Goal: Information Seeking & Learning: Learn about a topic

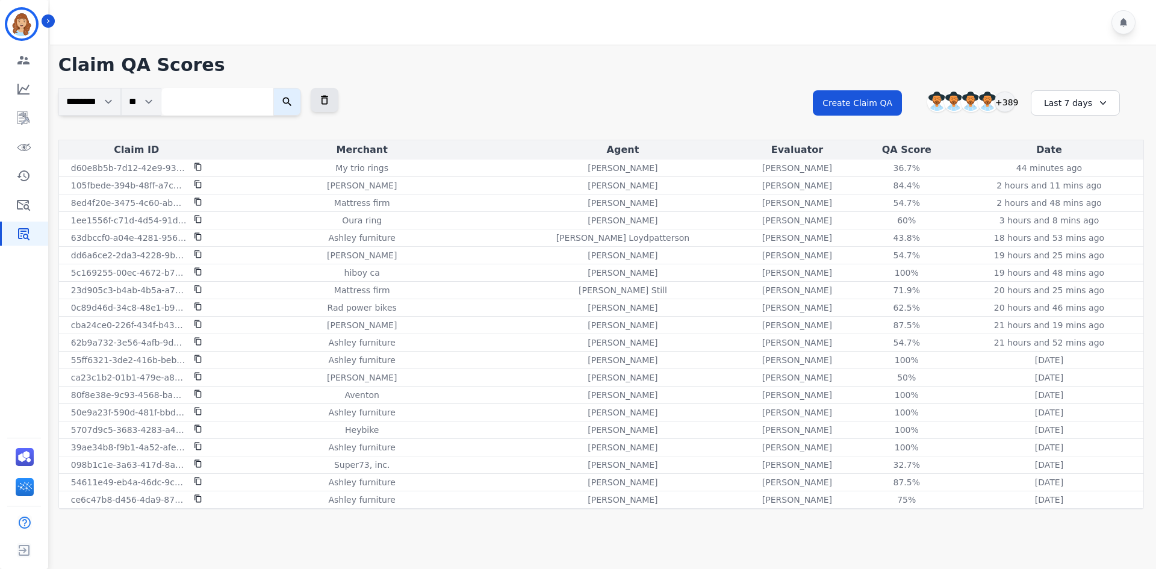
click at [1154, 196] on div "**********" at bounding box center [601, 281] width 1110 height 472
click at [1147, 266] on div "**********" at bounding box center [601, 281] width 1110 height 472
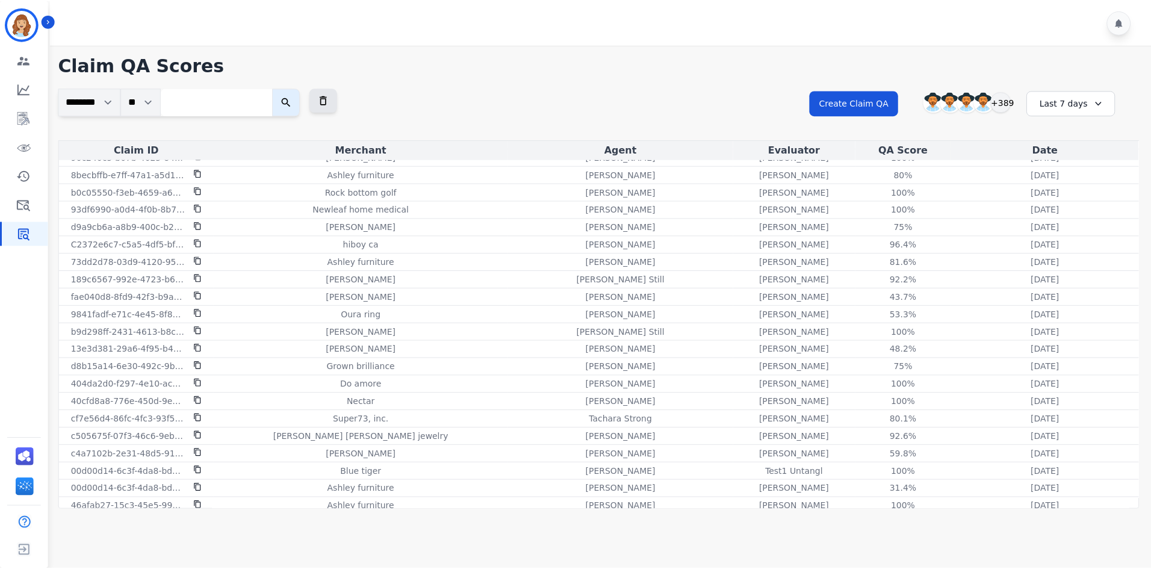
scroll to position [1204, 0]
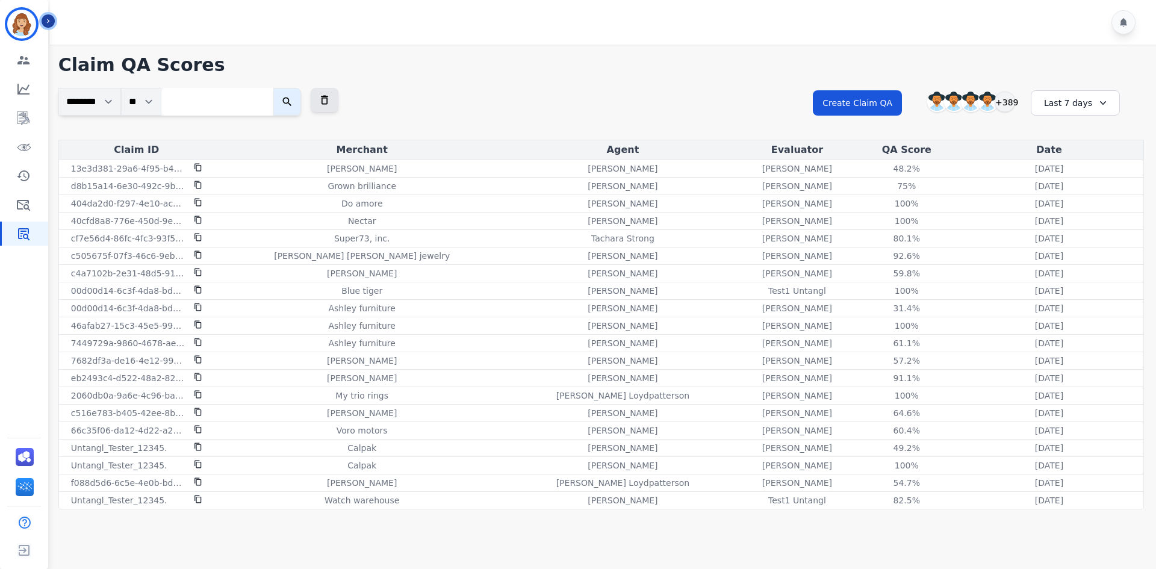
click at [47, 27] on button "Icon description" at bounding box center [48, 20] width 13 height 13
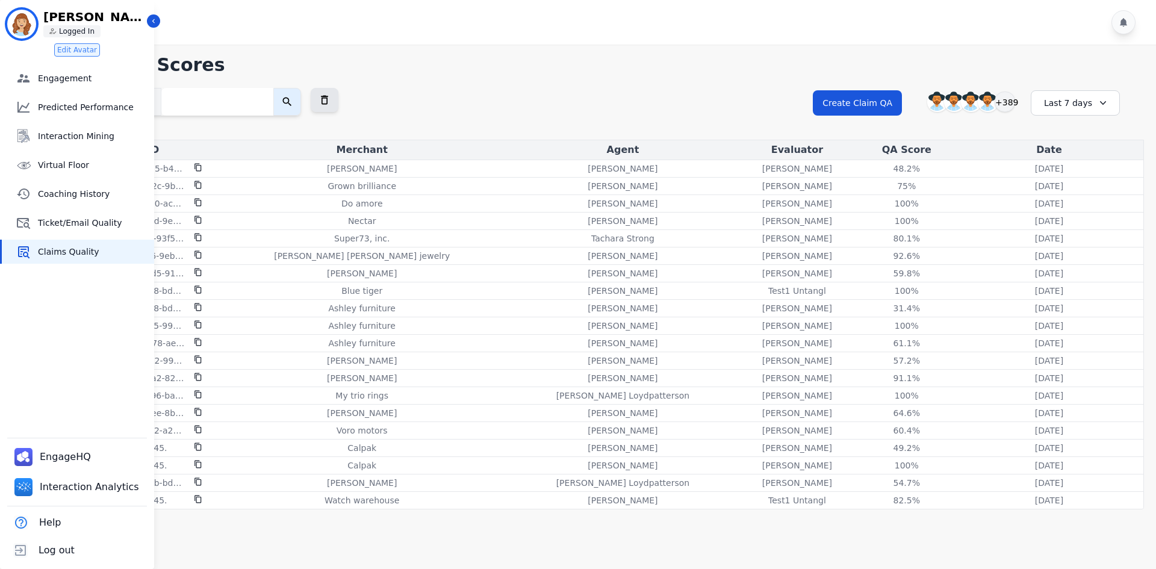
click at [148, 27] on li "Sherry Hesek ID: Sherry_Hesek Sherry Hesek Logged In Edit Avatar" at bounding box center [77, 28] width 154 height 57
click at [150, 27] on li "Sherry Hesek ID: Sherry_Hesek Sherry Hesek Logged In Edit Avatar" at bounding box center [77, 28] width 154 height 57
click at [151, 18] on icon "Sidebar" at bounding box center [153, 21] width 8 height 8
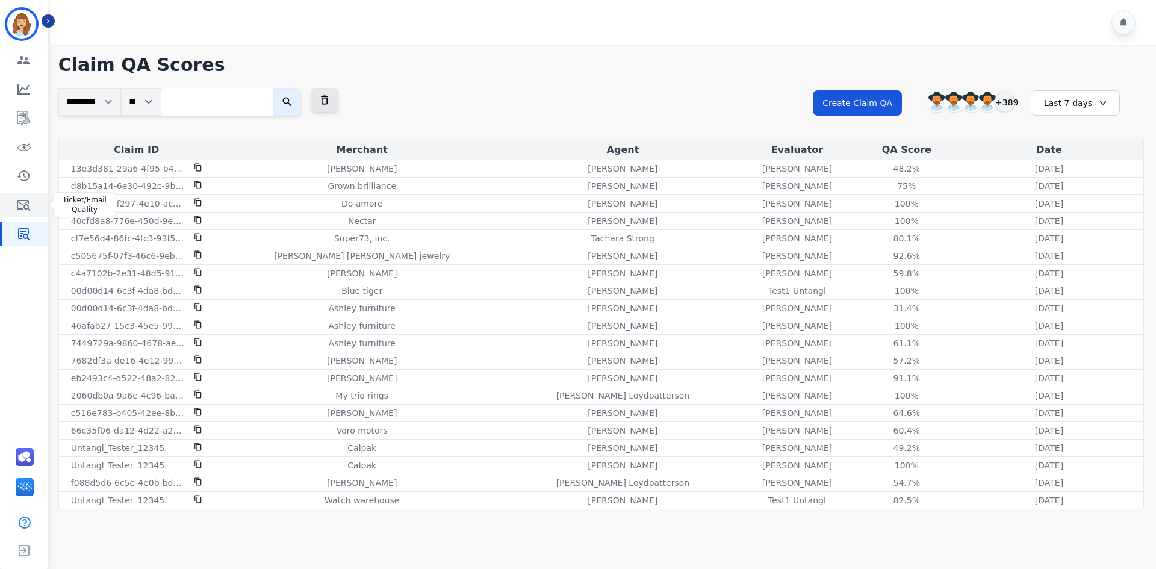
click at [28, 195] on link "Sidebar" at bounding box center [25, 205] width 46 height 24
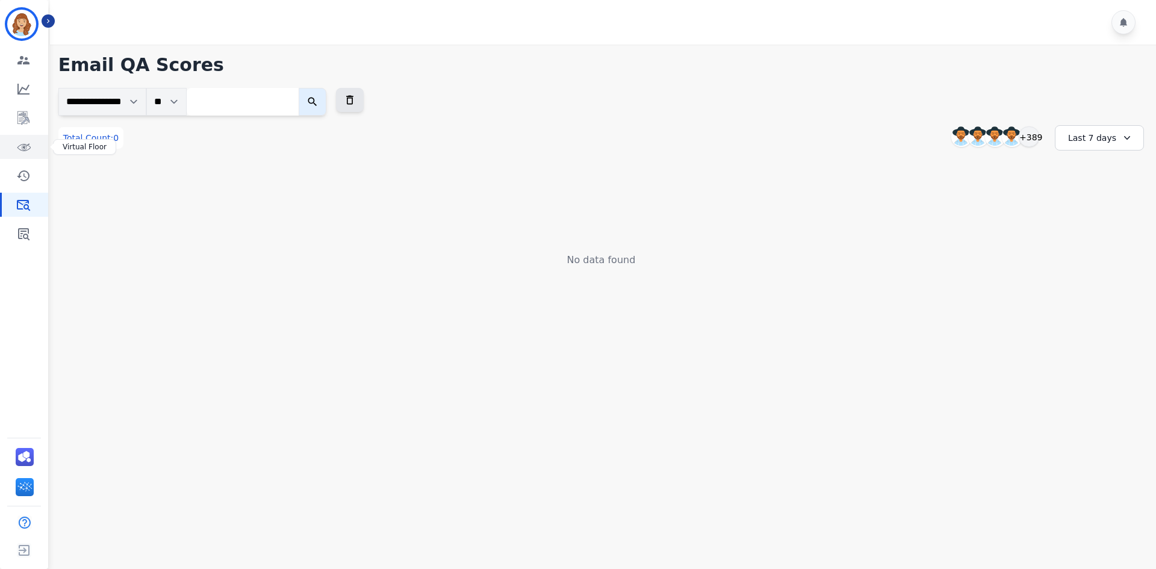
click at [25, 146] on icon "Sidebar" at bounding box center [23, 147] width 14 height 14
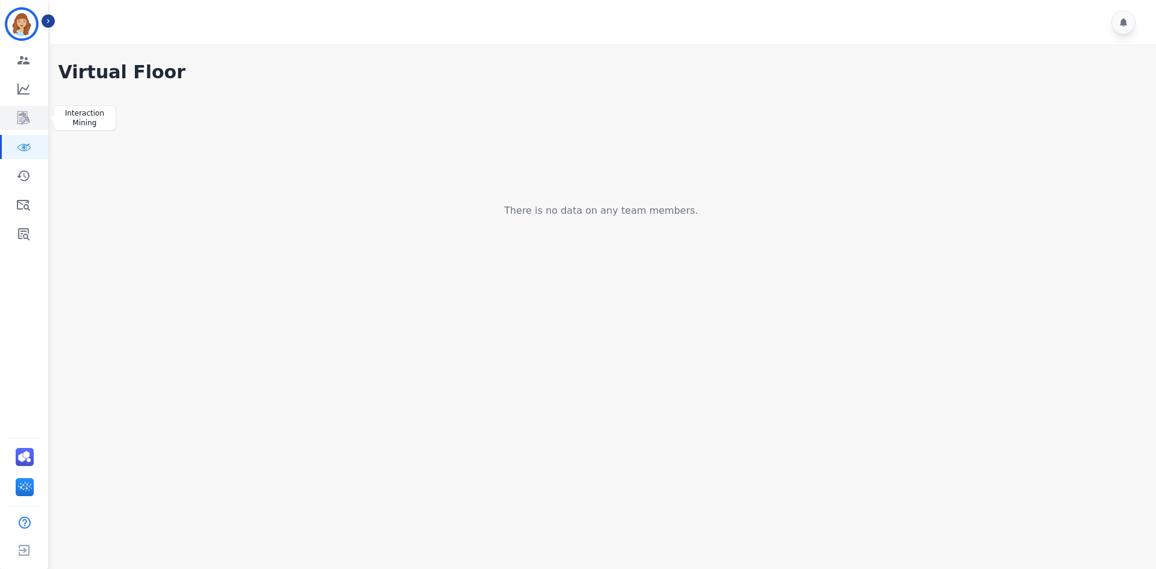
click at [33, 122] on link "Sidebar" at bounding box center [25, 118] width 46 height 24
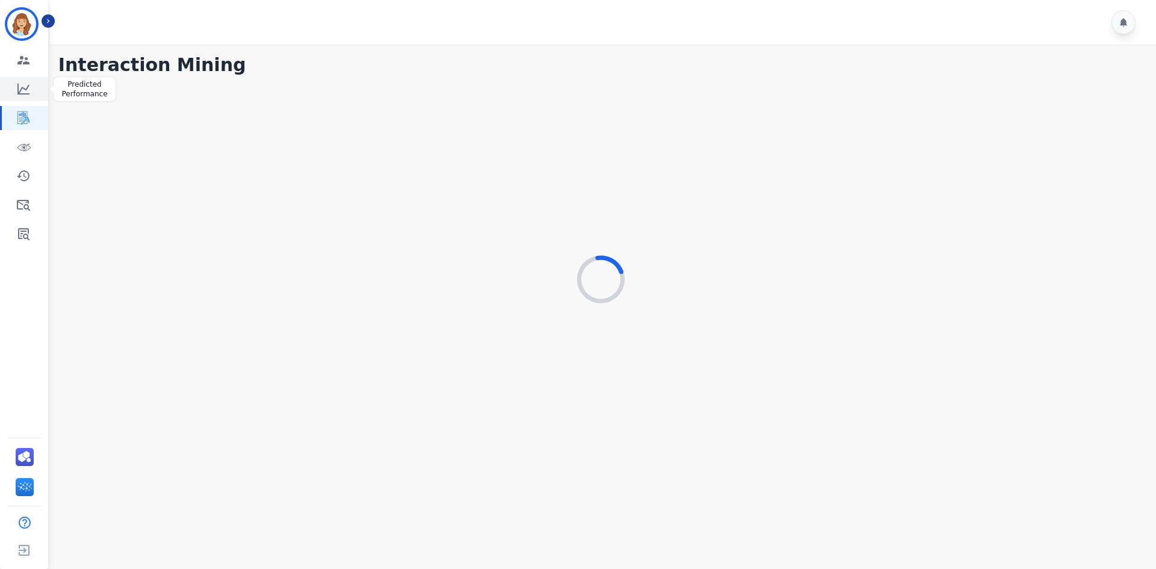
click at [36, 92] on link "Sidebar" at bounding box center [25, 89] width 46 height 24
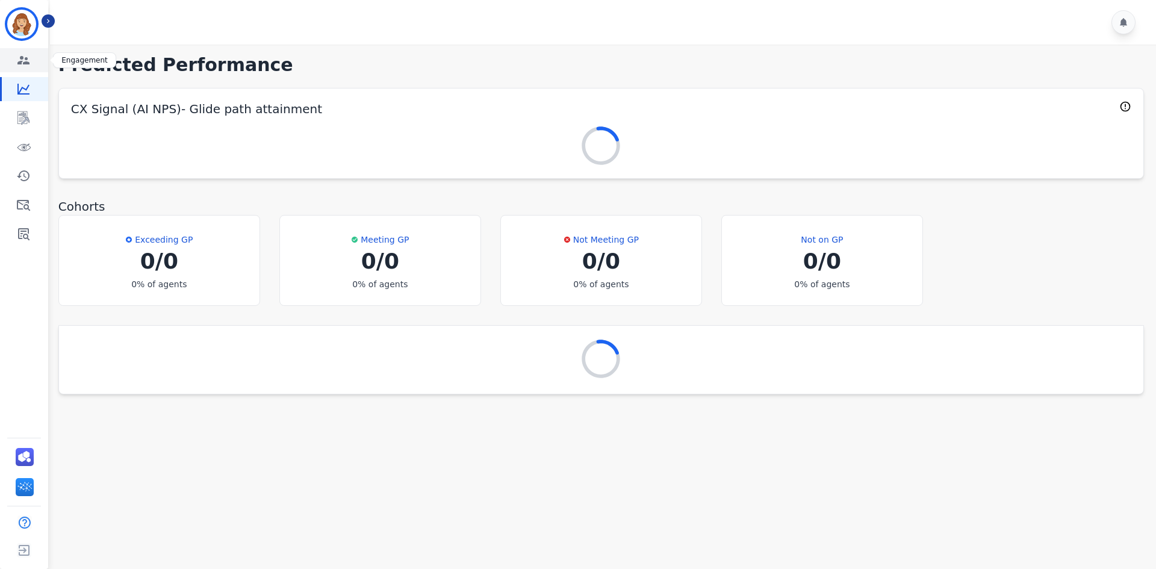
click at [34, 70] on link "Sidebar" at bounding box center [25, 60] width 46 height 24
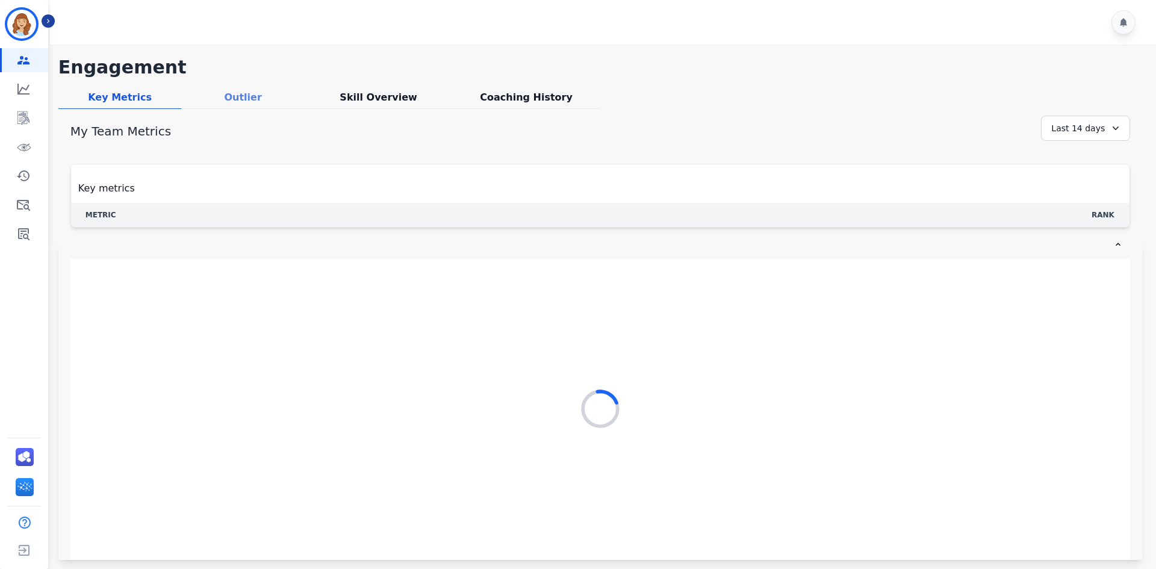
click at [209, 99] on div "Outlier" at bounding box center [242, 99] width 123 height 19
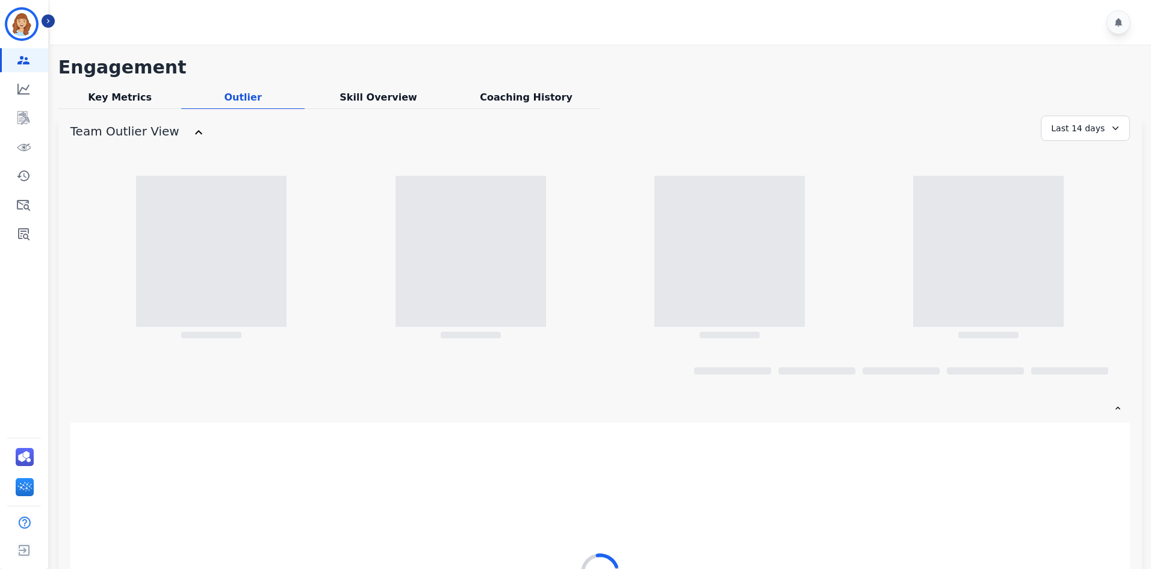
click at [359, 117] on div "**********" at bounding box center [600, 134] width 1060 height 36
drag, startPoint x: 309, startPoint y: 111, endPoint x: 390, endPoint y: 112, distance: 81.3
click at [325, 113] on div "**********" at bounding box center [600, 390] width 1084 height 667
click at [390, 112] on div "**********" at bounding box center [600, 390] width 1084 height 667
click at [369, 98] on div "Skill Overview" at bounding box center [379, 99] width 148 height 19
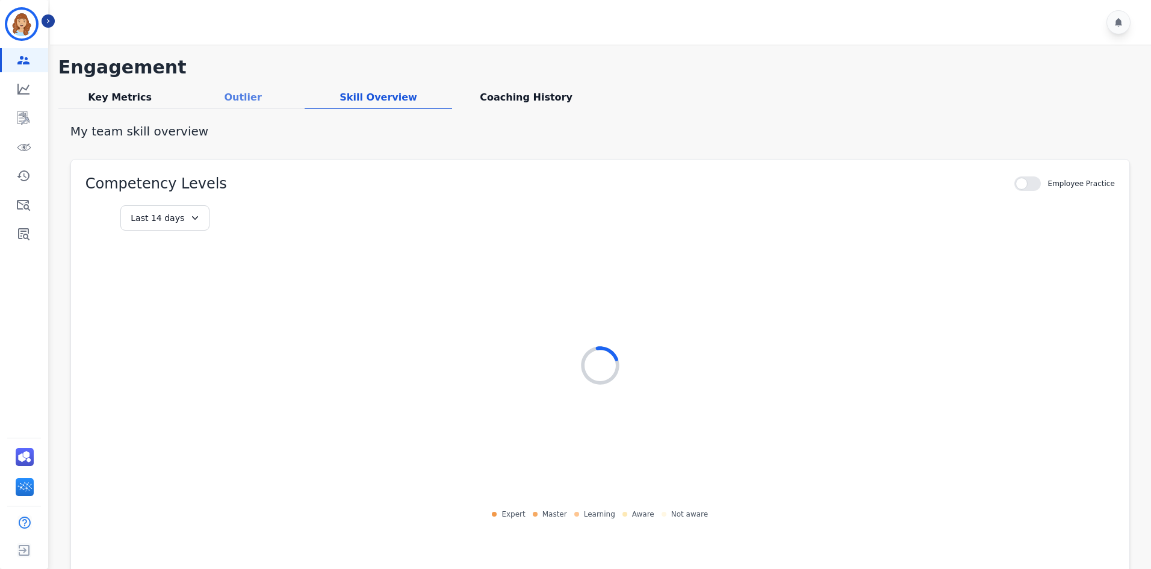
click at [286, 108] on div "Outlier" at bounding box center [242, 99] width 123 height 19
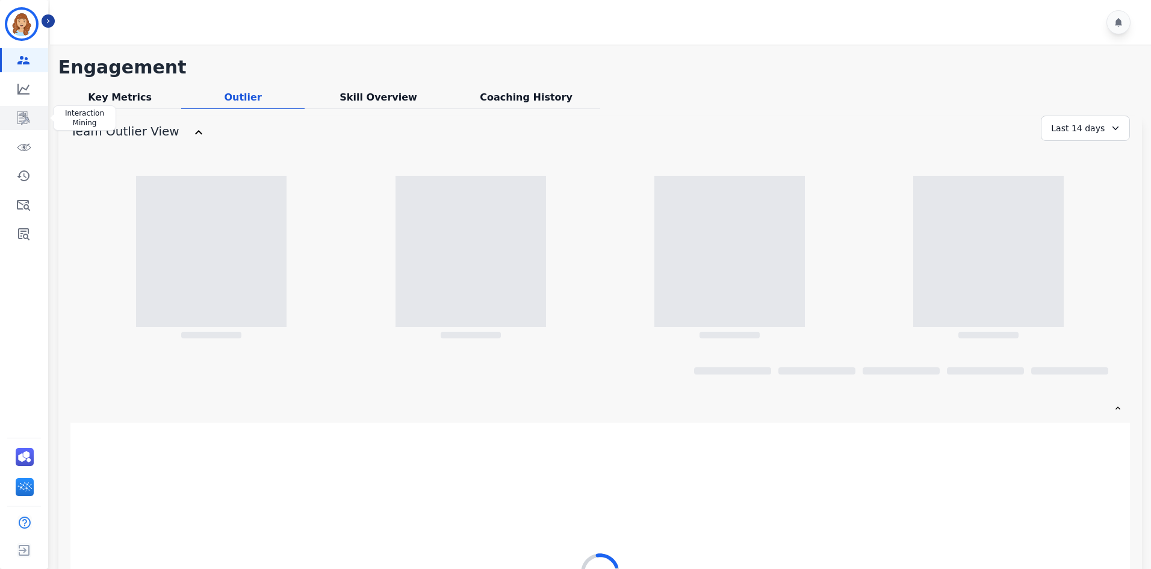
click at [17, 123] on icon "Sidebar" at bounding box center [23, 117] width 12 height 13
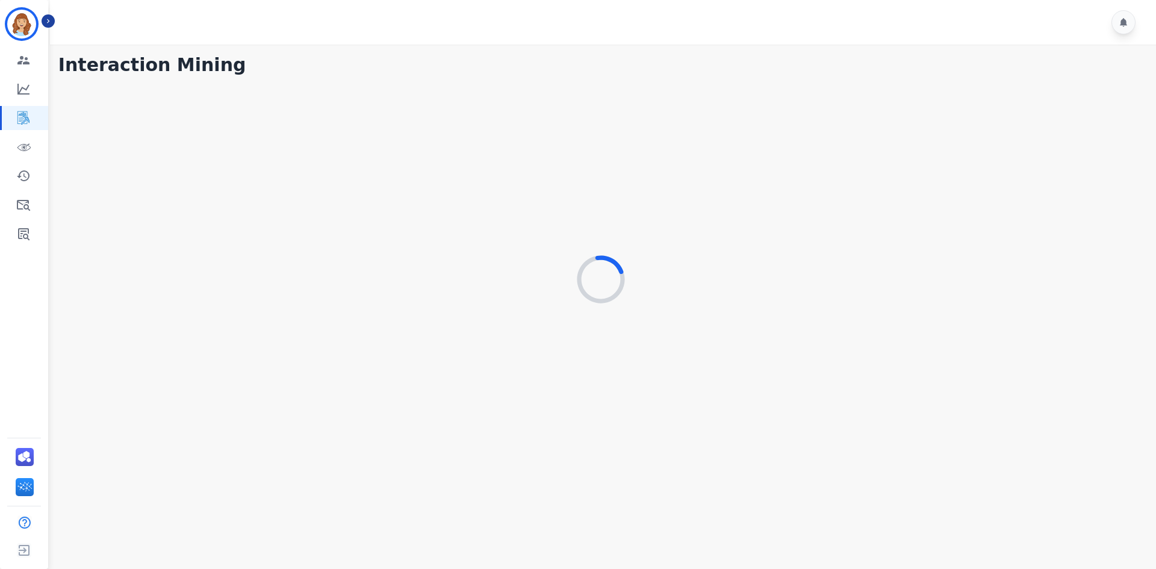
click at [56, 22] on div at bounding box center [605, 22] width 1110 height 45
click at [53, 21] on button "Icon description" at bounding box center [48, 20] width 13 height 13
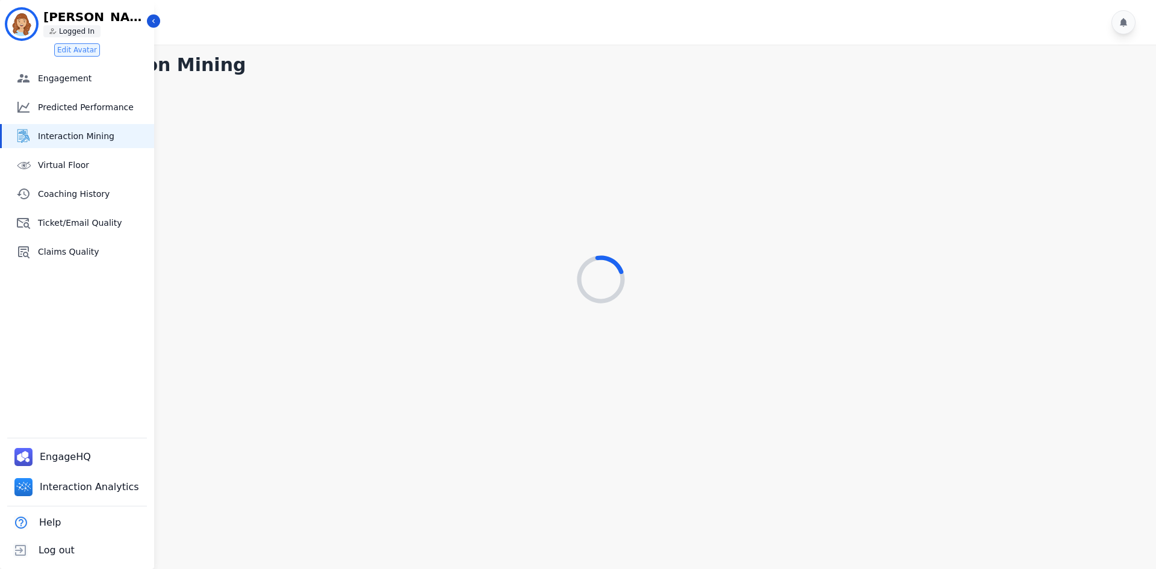
click at [162, 12] on div at bounding box center [605, 22] width 1110 height 45
click at [152, 17] on icon "Sidebar" at bounding box center [153, 21] width 8 height 8
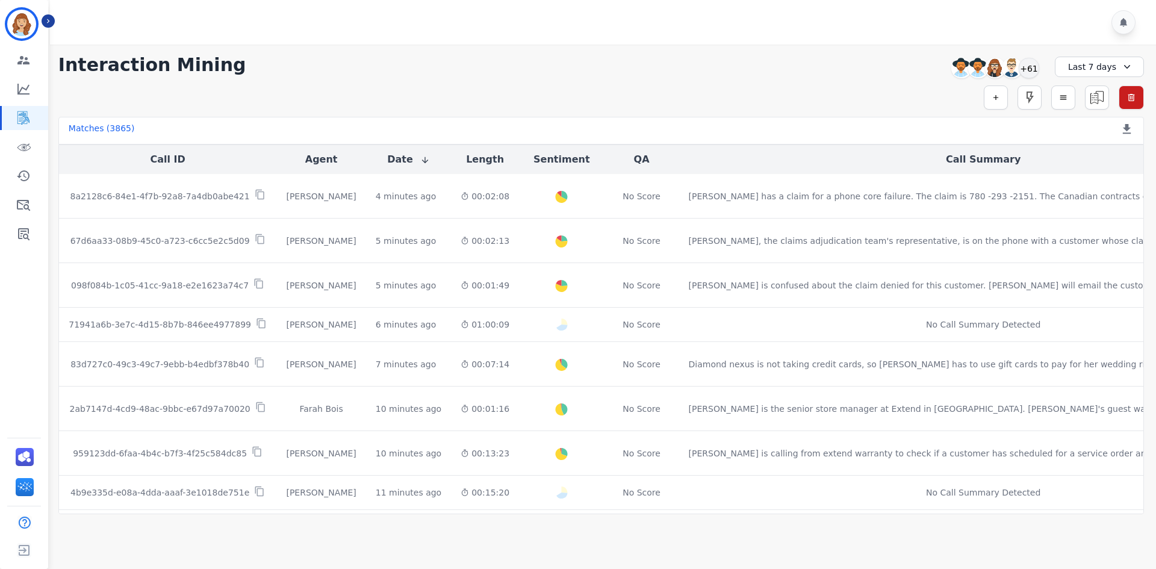
click at [1075, 101] on div "Simple Search Metric Search Advanced Search Saved Rules Clear Filters" at bounding box center [601, 98] width 1086 height 24
click at [1075, 102] on button "button" at bounding box center [1063, 98] width 24 height 24
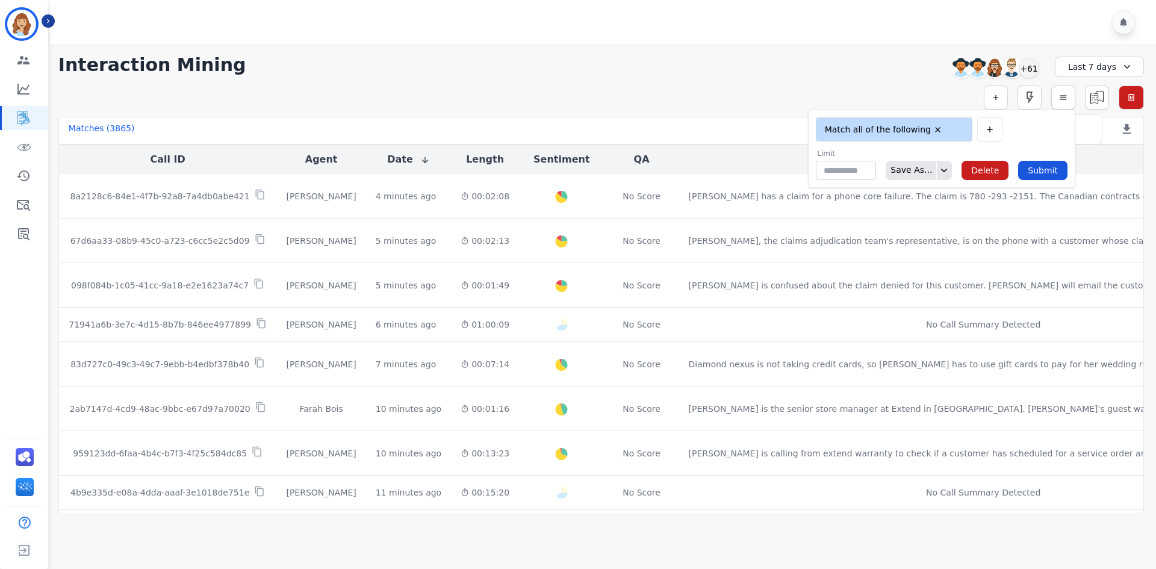
click at [1072, 100] on button "button" at bounding box center [1063, 98] width 24 height 24
click at [1044, 101] on div "**********" at bounding box center [601, 98] width 1086 height 24
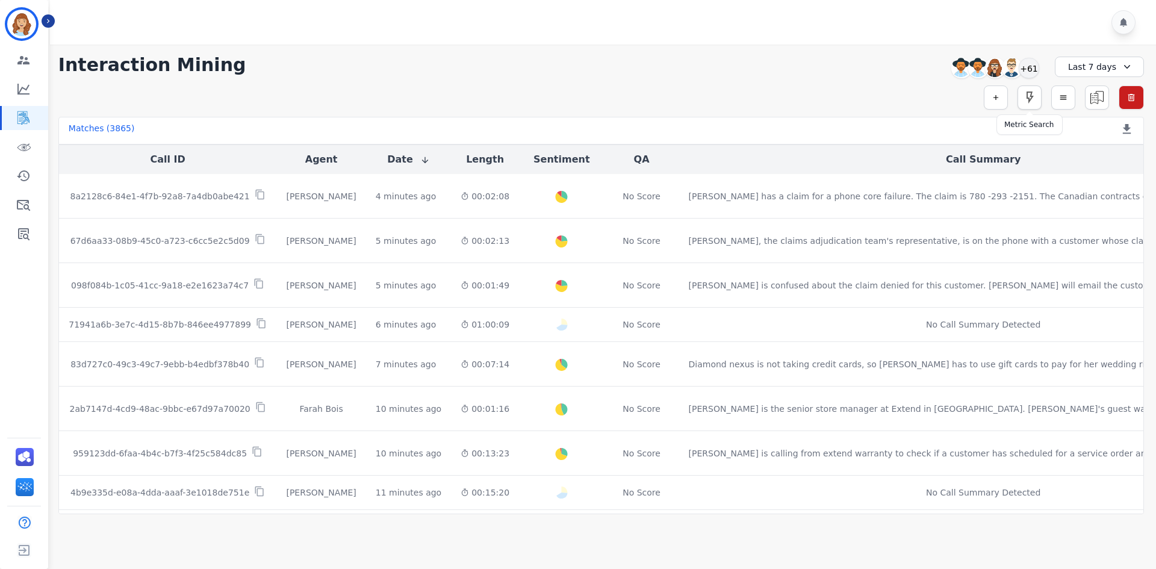
click at [1027, 99] on icon "button" at bounding box center [1030, 98] width 7 height 12
click at [999, 99] on icon "button" at bounding box center [996, 97] width 8 height 8
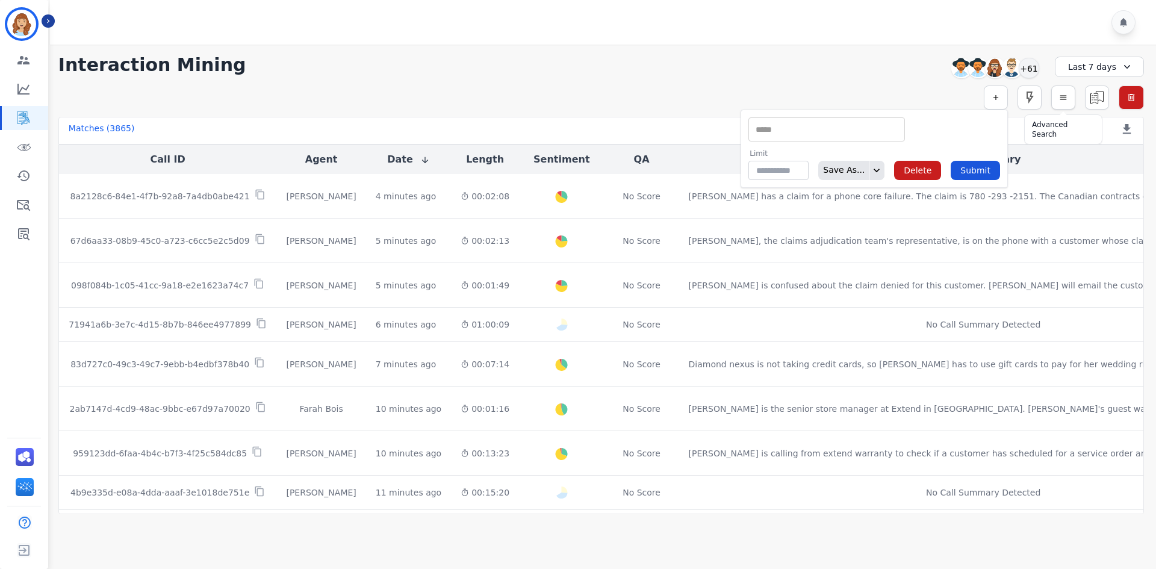
click at [1058, 103] on button "button" at bounding box center [1063, 98] width 24 height 24
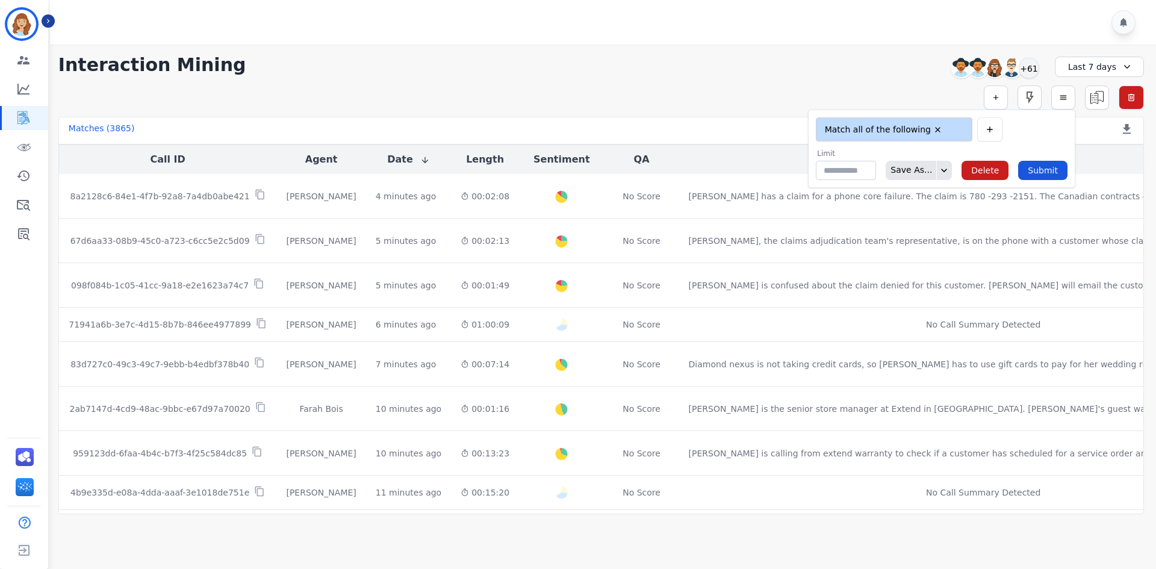
click at [929, 122] on ul "Match all of the following" at bounding box center [892, 129] width 146 height 14
click at [908, 158] on li "Match all of the following" at bounding box center [894, 149] width 155 height 17
click at [912, 148] on li "Match all of the following" at bounding box center [894, 149] width 155 height 17
type input "**********"
click at [954, 135] on input "selected options" at bounding box center [892, 138] width 146 height 13
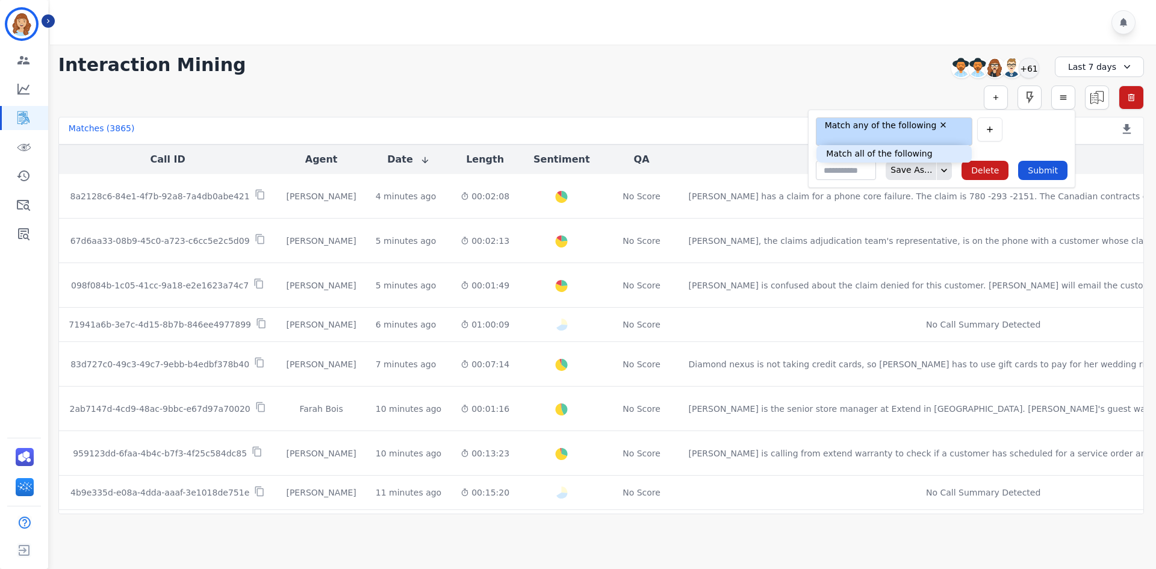
click at [1006, 142] on form "**********" at bounding box center [941, 149] width 267 height 78
click at [1003, 140] on button "button" at bounding box center [989, 129] width 25 height 24
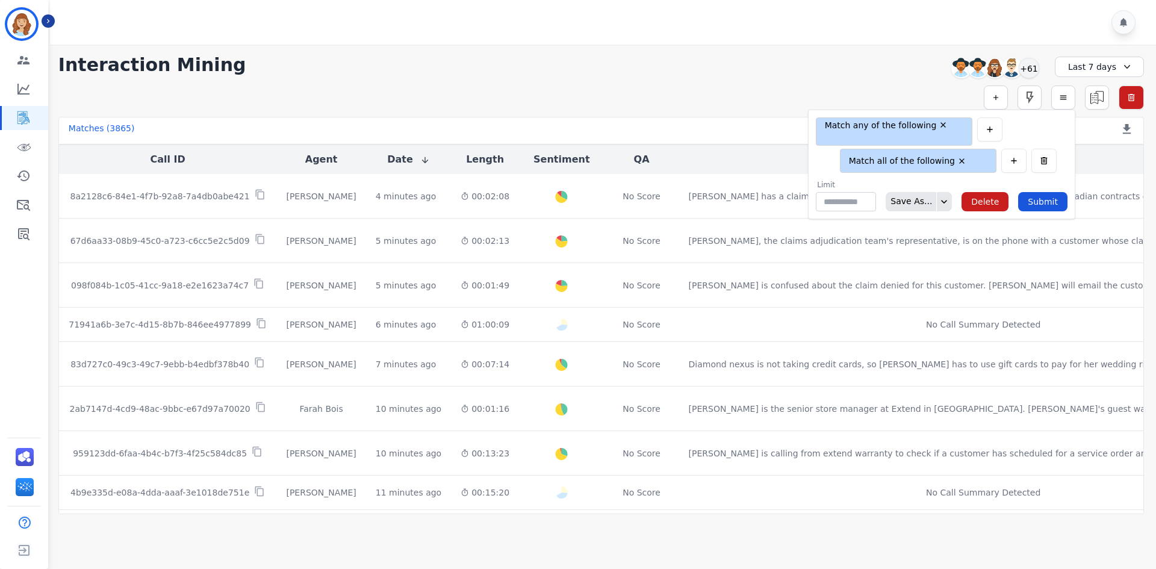
click at [936, 154] on ul "Match all of the following" at bounding box center [916, 161] width 146 height 14
click at [854, 56] on div "**********" at bounding box center [601, 65] width 1086 height 22
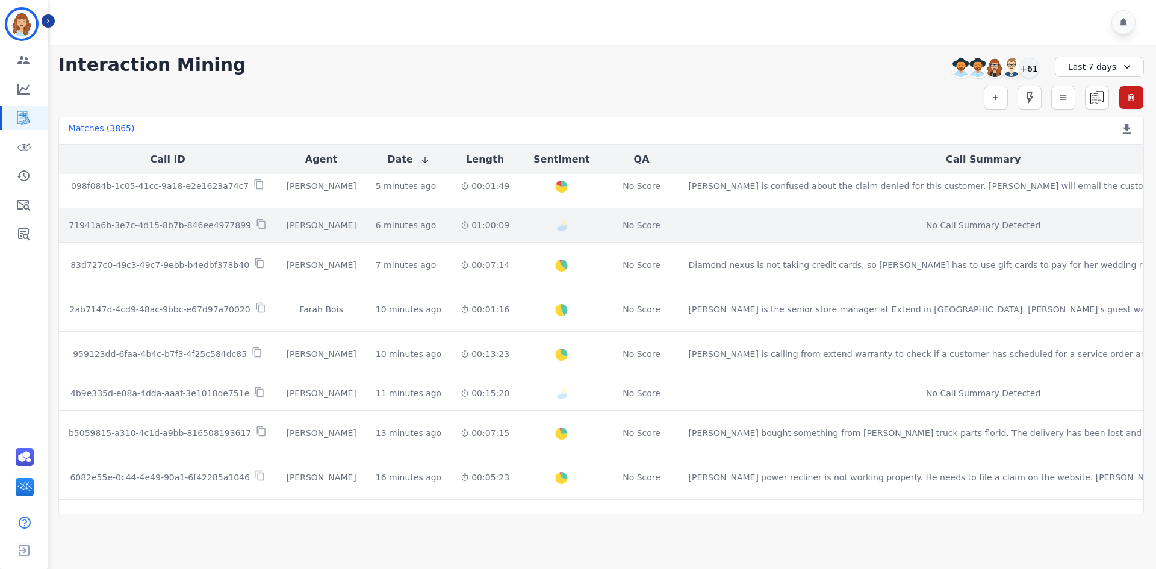
scroll to position [0, 0]
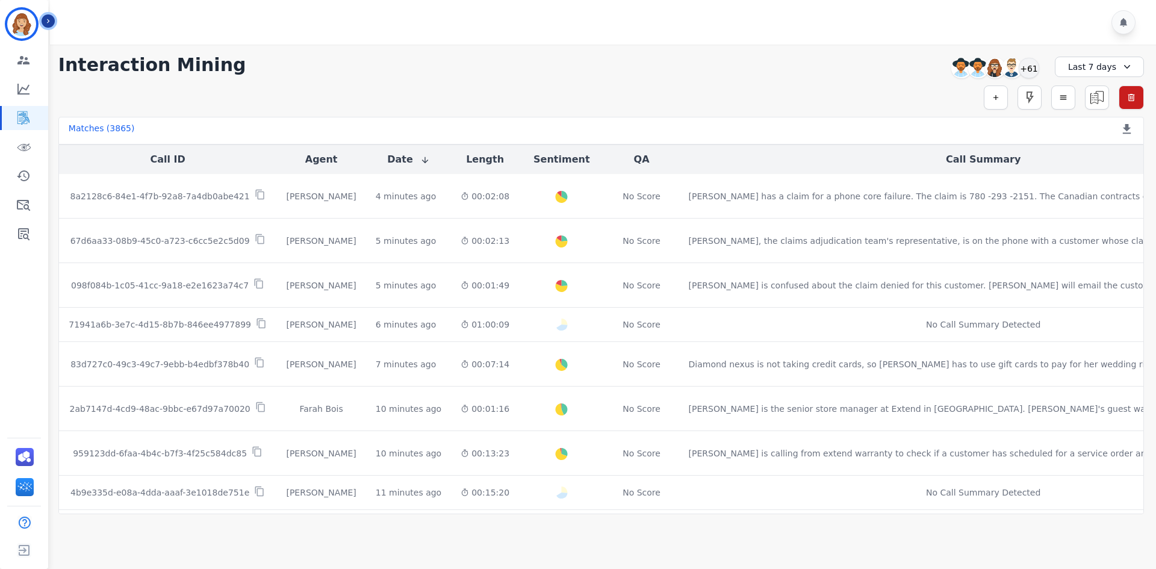
click at [50, 22] on icon "Sidebar" at bounding box center [48, 21] width 8 height 8
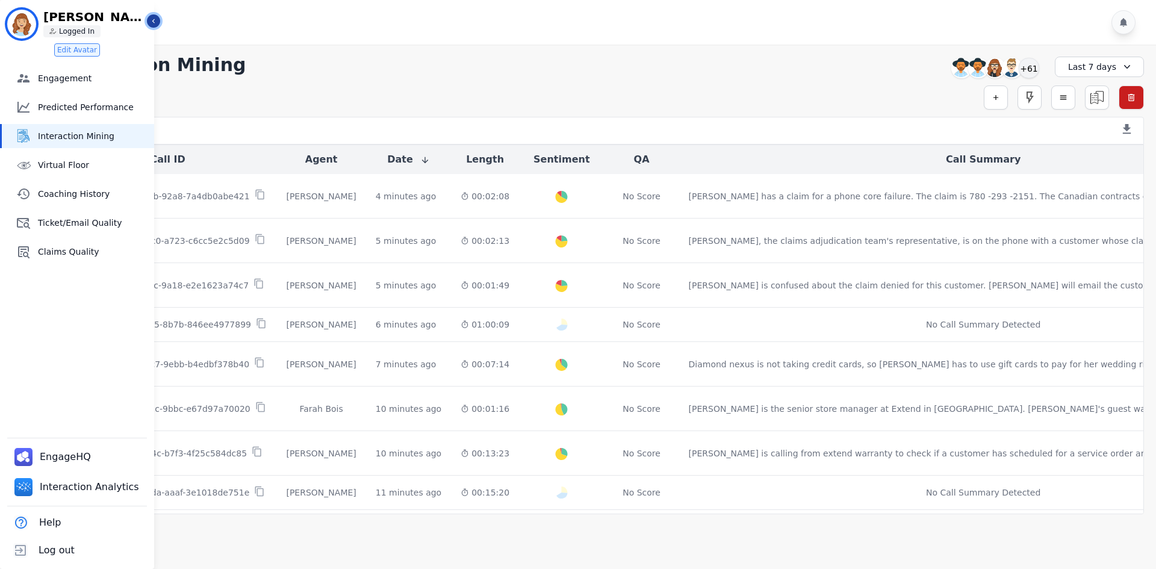
click at [156, 25] on icon "Sidebar" at bounding box center [153, 21] width 8 height 8
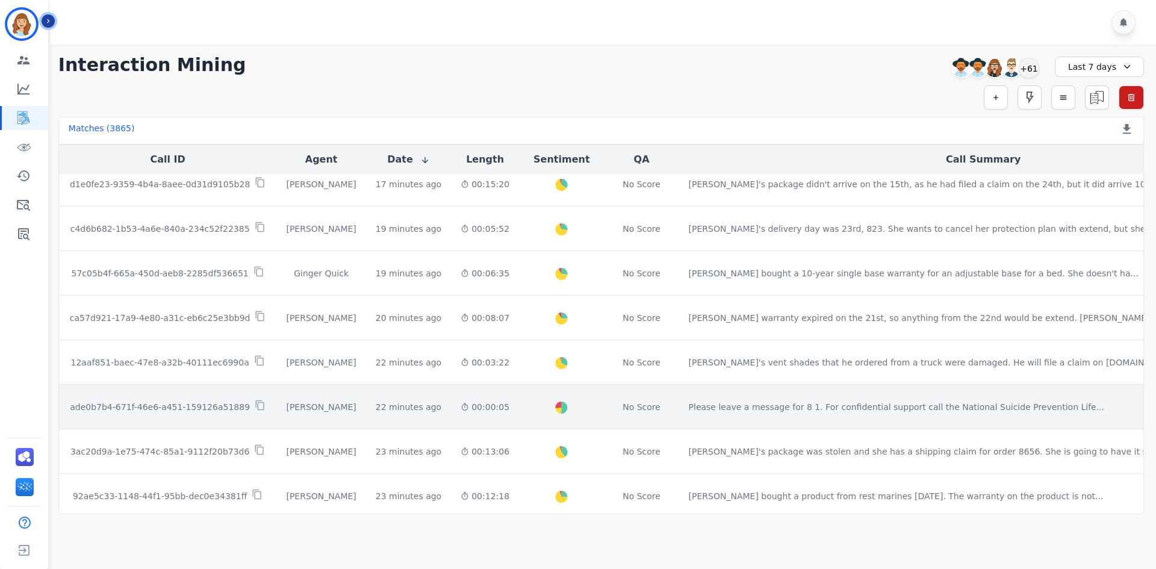
scroll to position [581, 0]
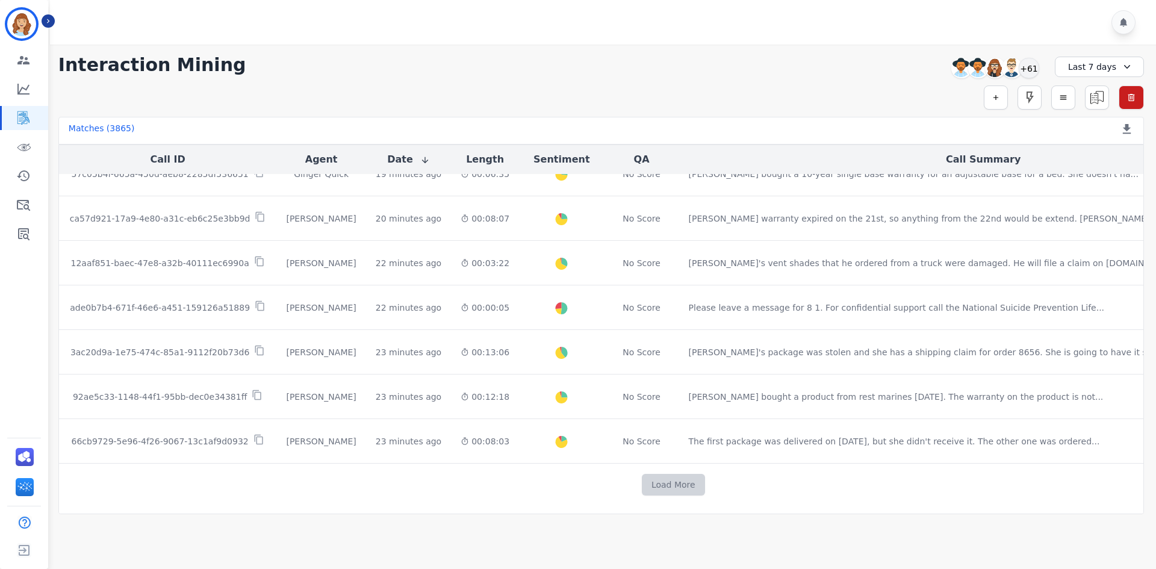
click at [642, 487] on button "Load More" at bounding box center [673, 485] width 63 height 22
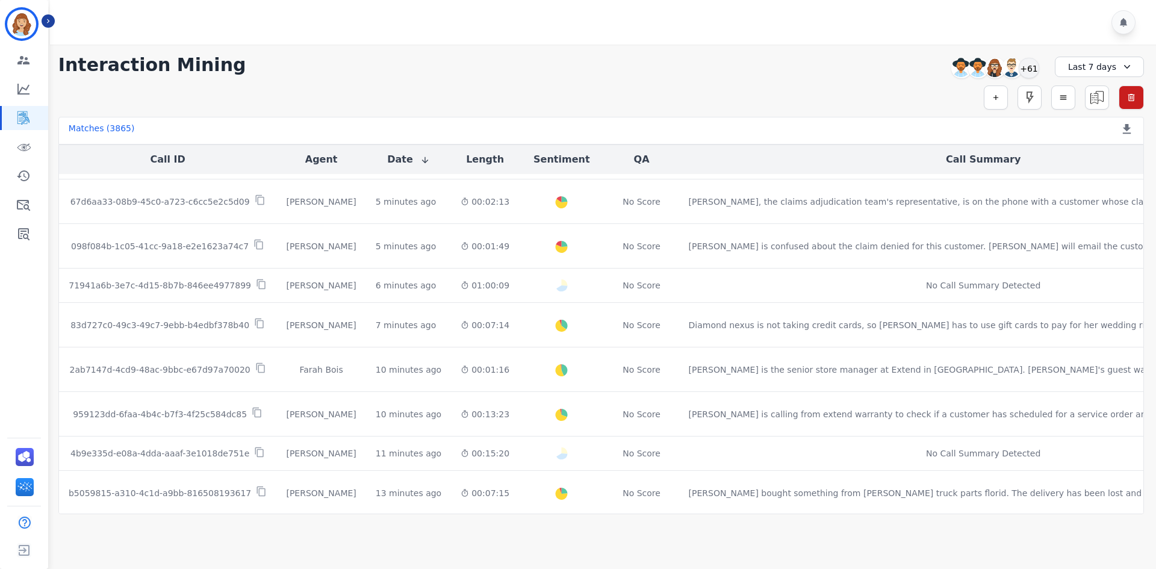
scroll to position [0, 0]
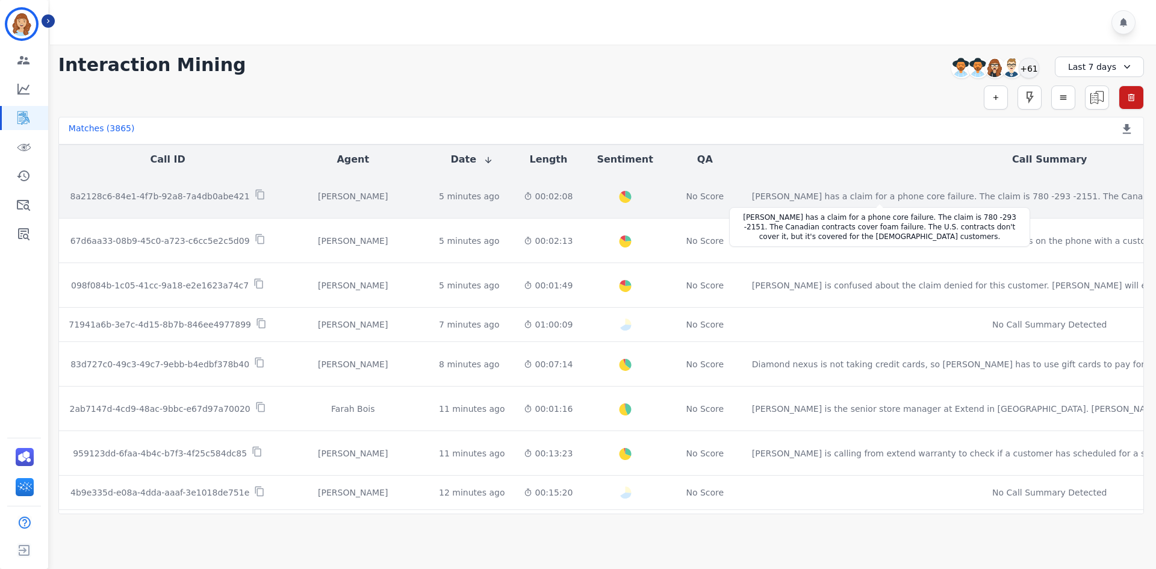
click at [837, 199] on div "Julius has a claim for a phone core failure. The claim is 780 -293 -2151. The C…" at bounding box center [990, 196] width 476 height 12
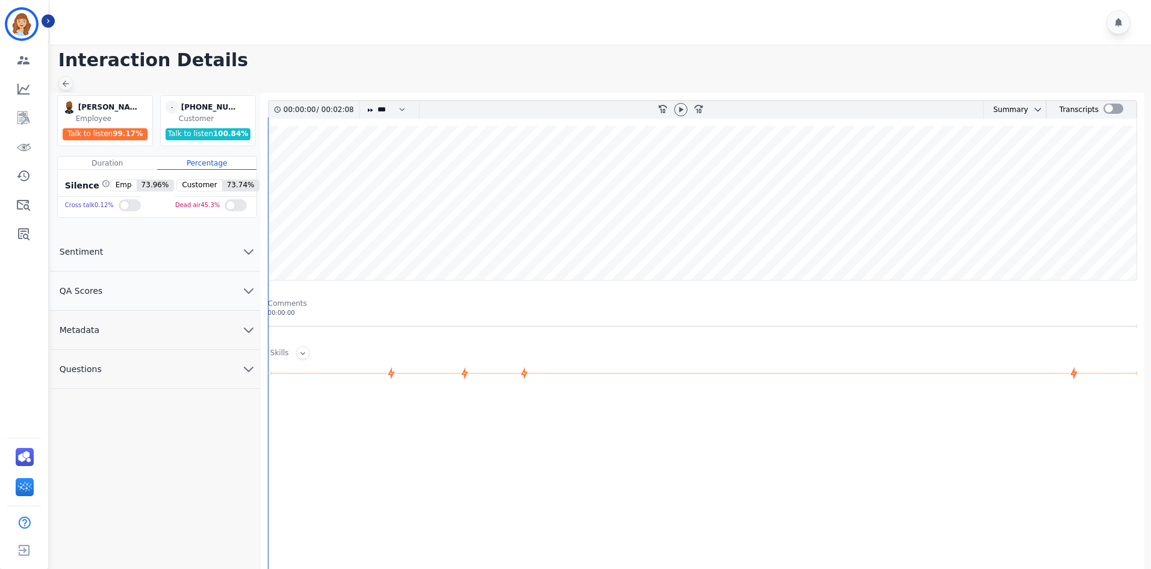
click at [69, 79] on icon at bounding box center [66, 84] width 10 height 10
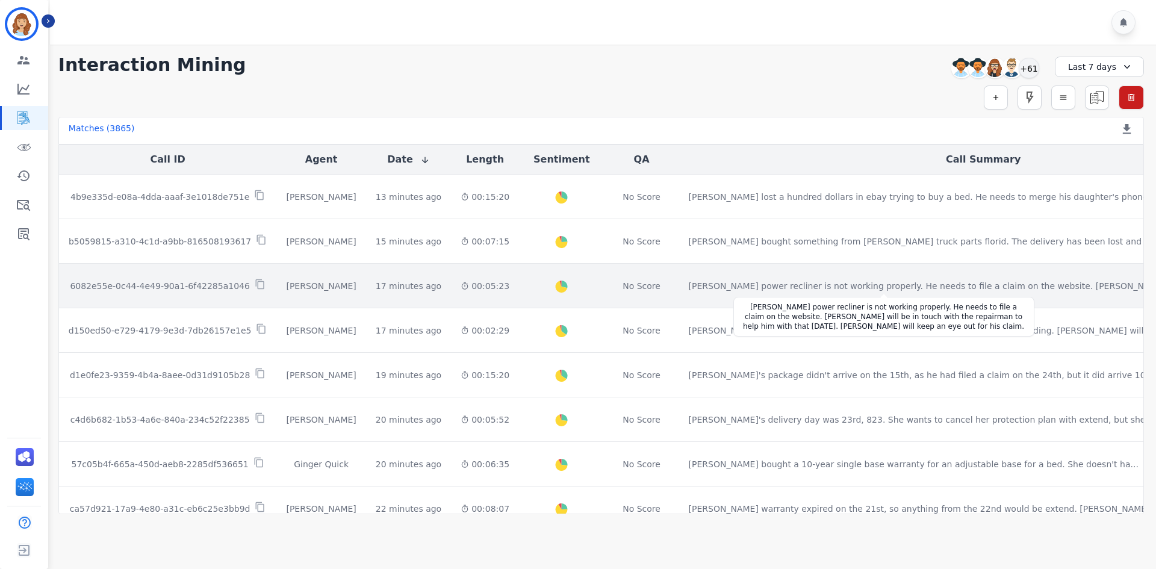
scroll to position [591, 0]
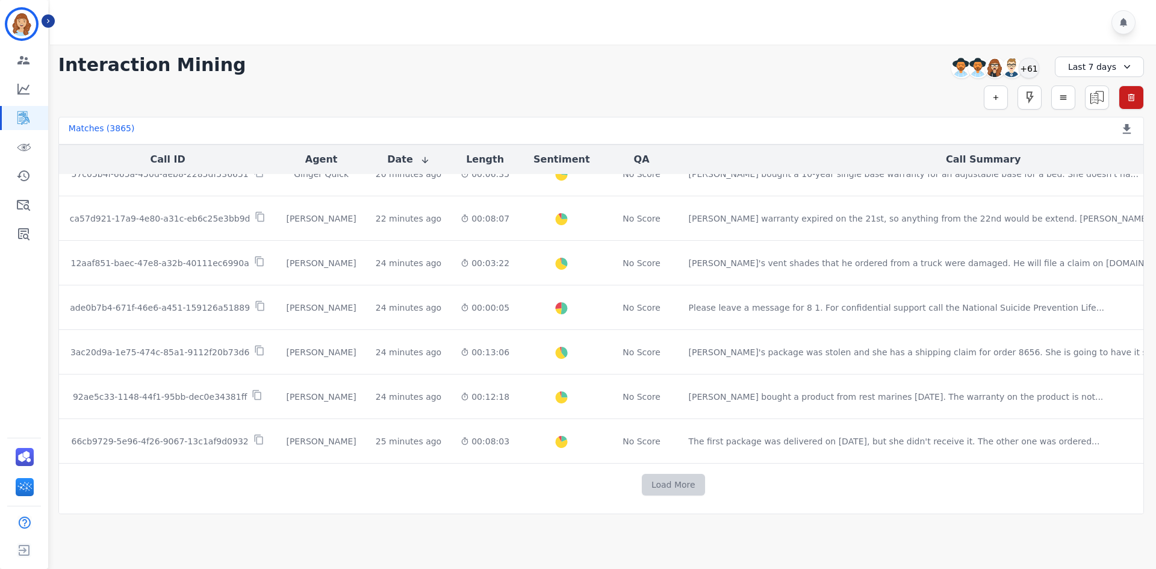
click at [642, 475] on button "Load More" at bounding box center [673, 485] width 63 height 22
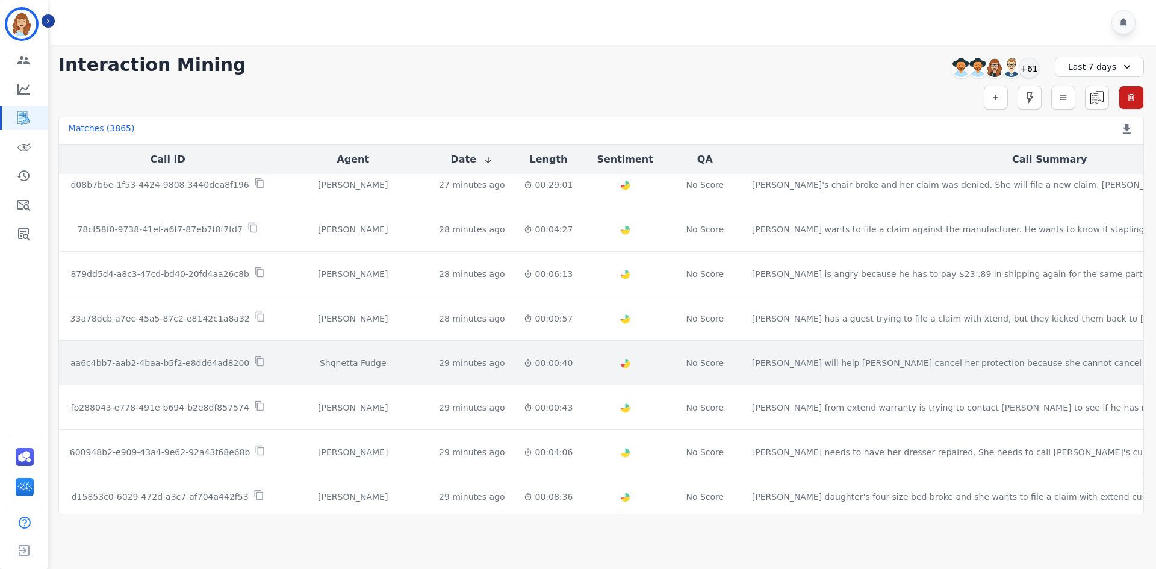
scroll to position [1194, 0]
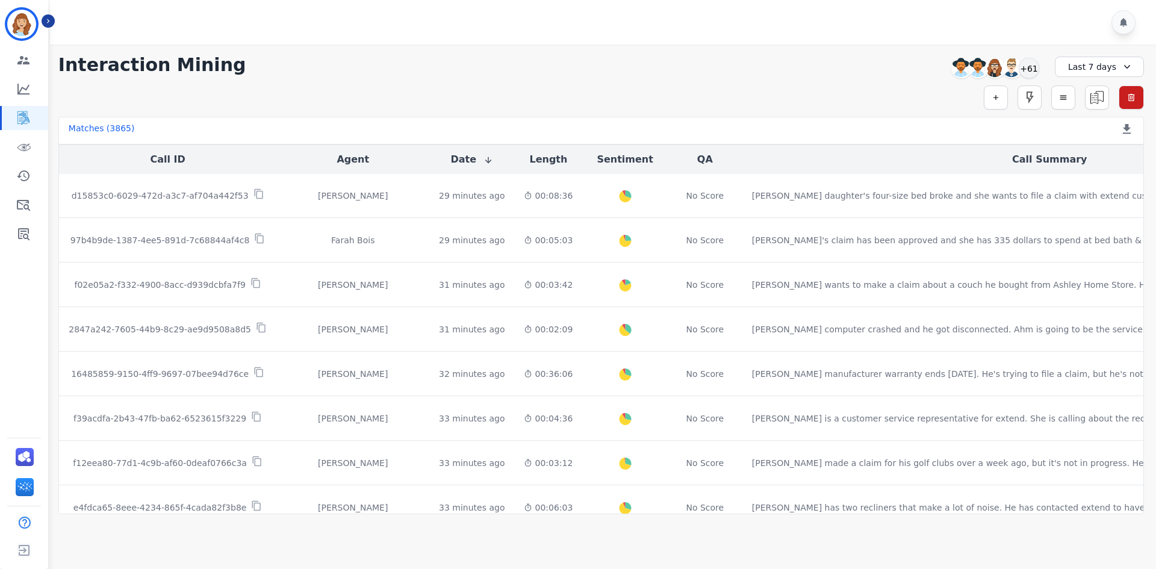
click at [579, 119] on div "Matches ( 3865 ) Export Call List" at bounding box center [601, 131] width 1086 height 28
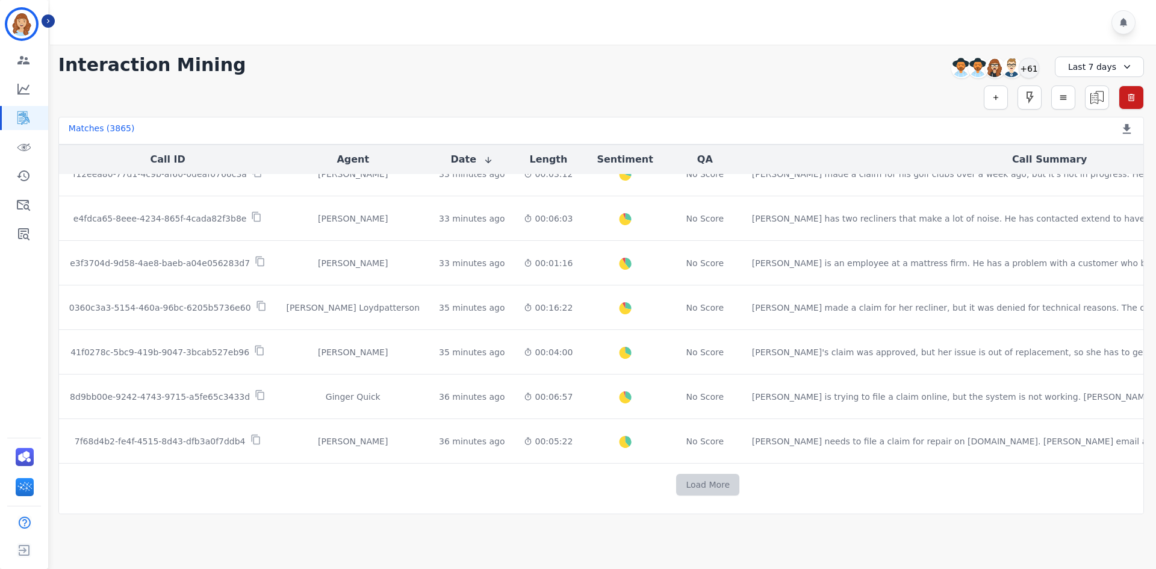
click at [676, 488] on button "Load More" at bounding box center [707, 485] width 63 height 22
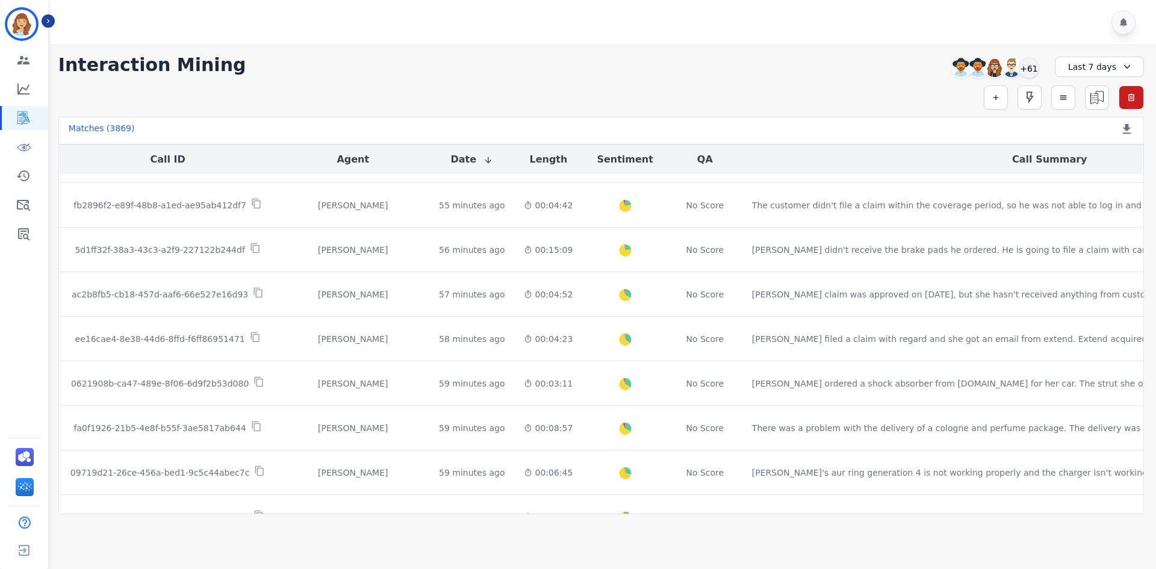
scroll to position [2374, 0]
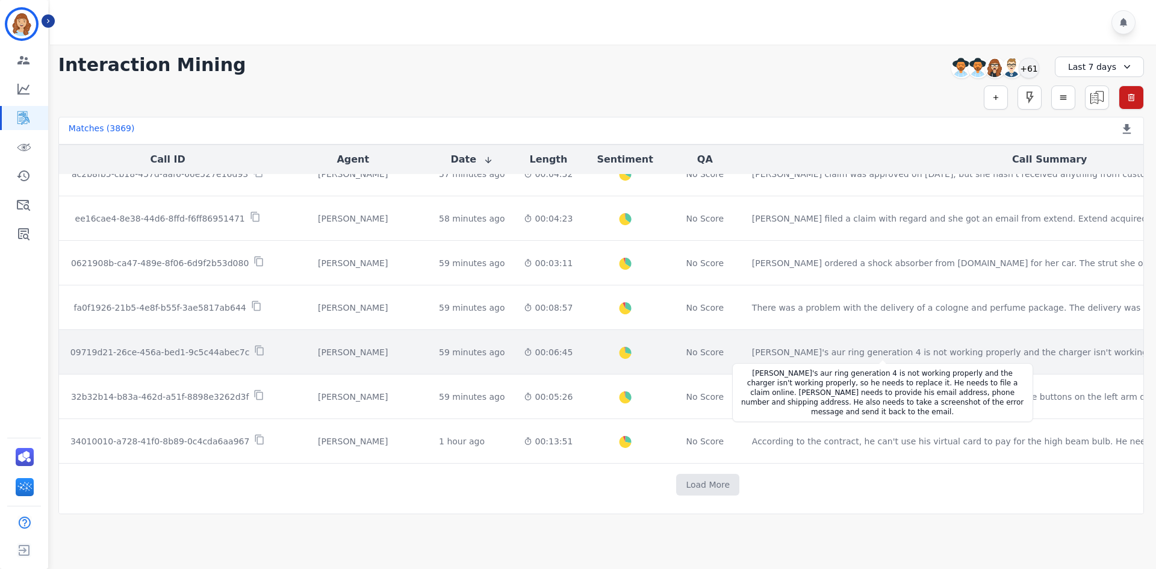
click at [762, 355] on div "Gary's aur ring generation 4 is not working properly and the charger isn't work…" at bounding box center [991, 352] width 478 height 12
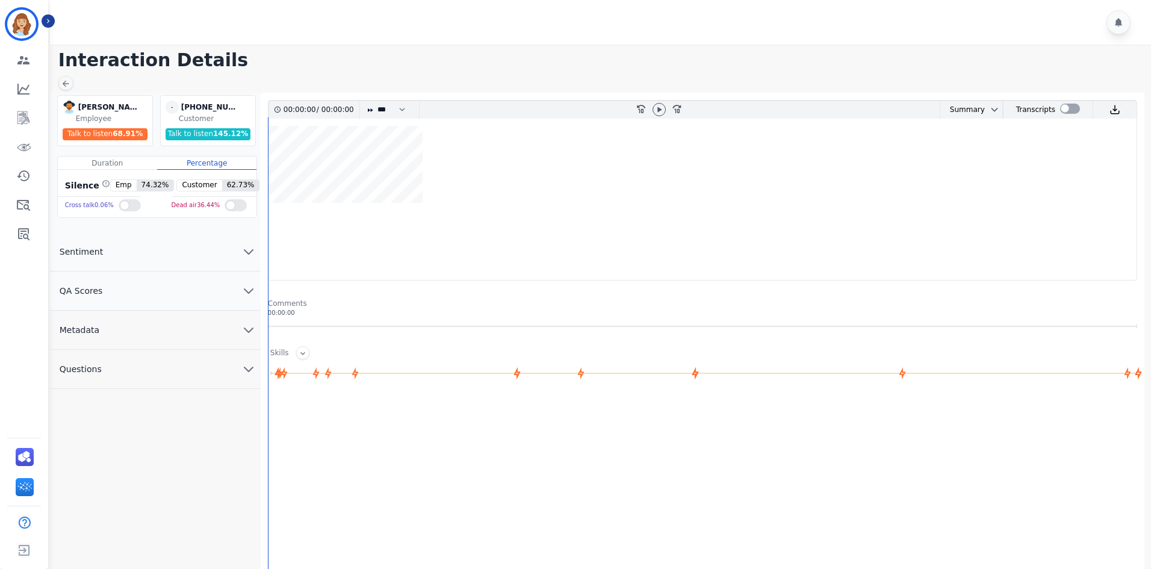
click at [154, 300] on button "QA Scores" at bounding box center [155, 291] width 211 height 39
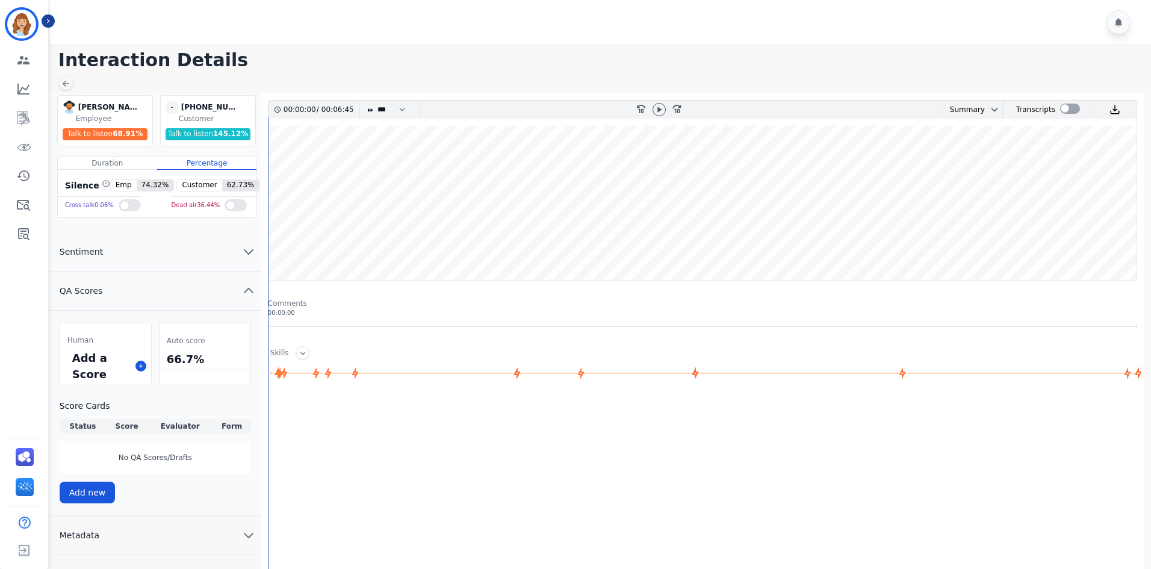
click at [143, 272] on button "QA Scores" at bounding box center [155, 291] width 211 height 39
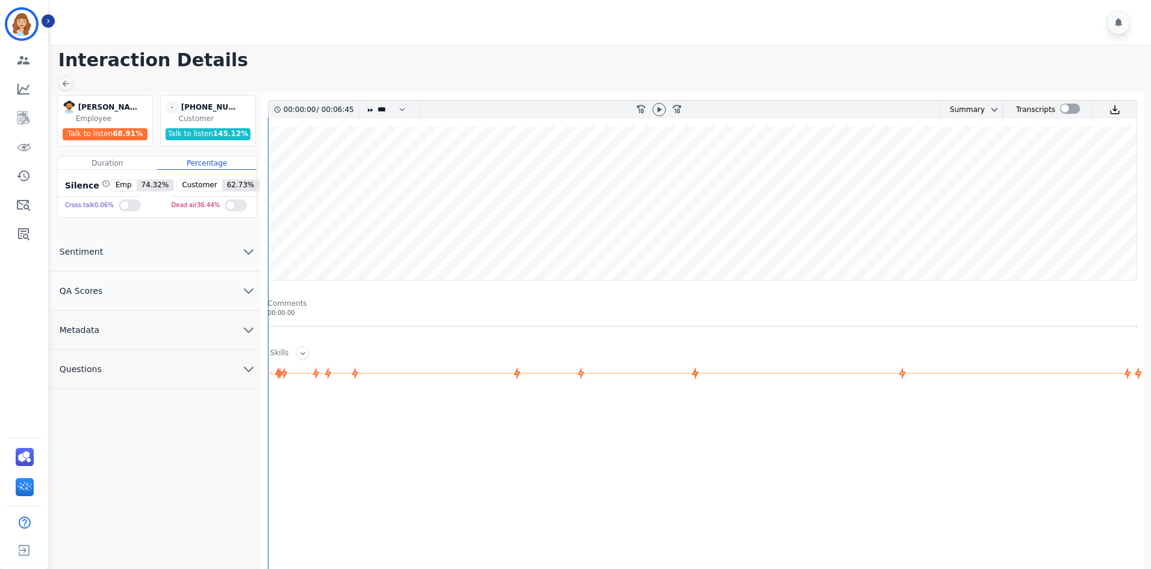
click at [119, 378] on button "Questions" at bounding box center [155, 369] width 211 height 39
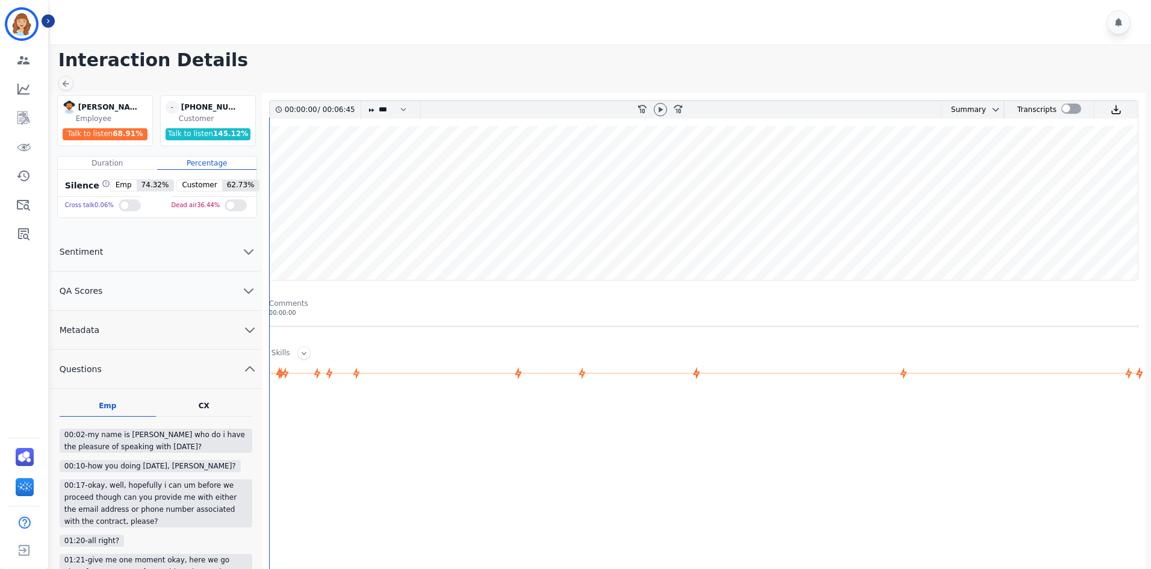
click at [124, 376] on button "Questions" at bounding box center [156, 369] width 212 height 39
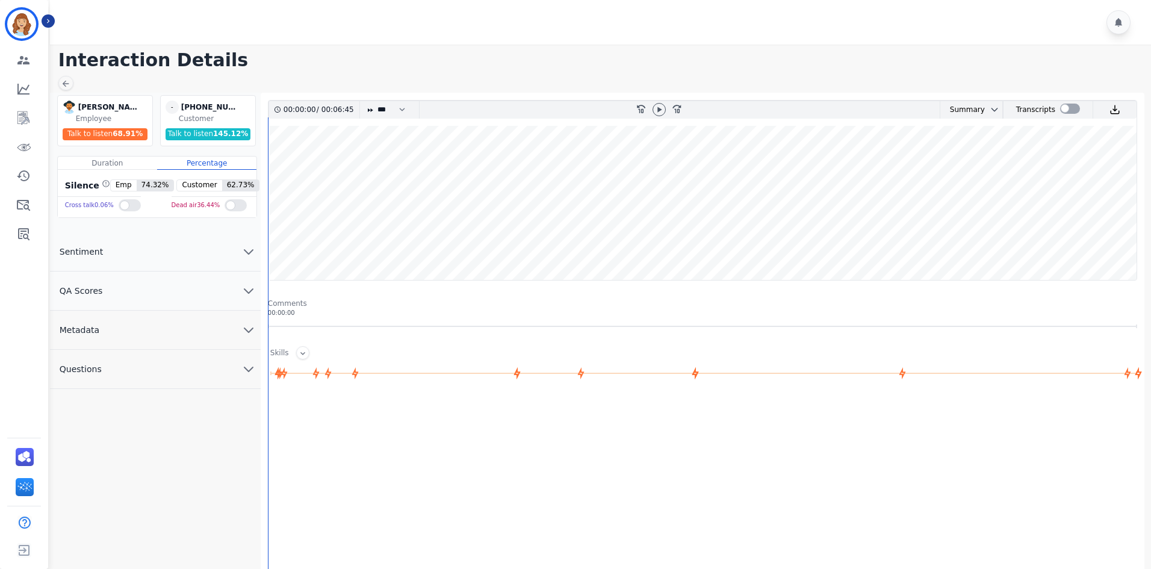
click at [143, 339] on button "Metadata" at bounding box center [155, 330] width 211 height 39
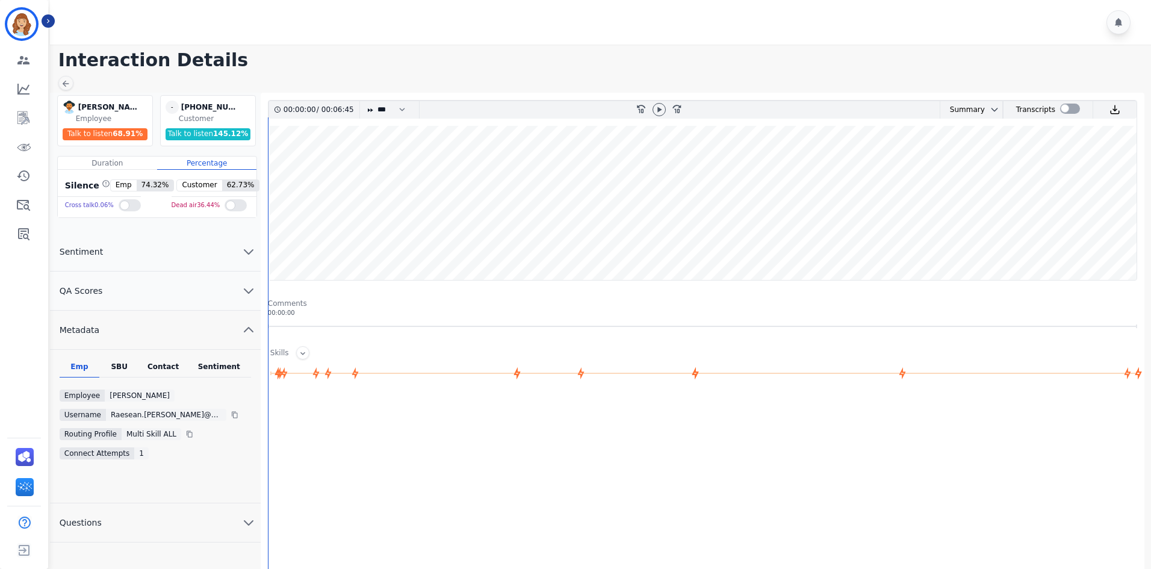
click at [143, 339] on button "Metadata" at bounding box center [155, 330] width 211 height 39
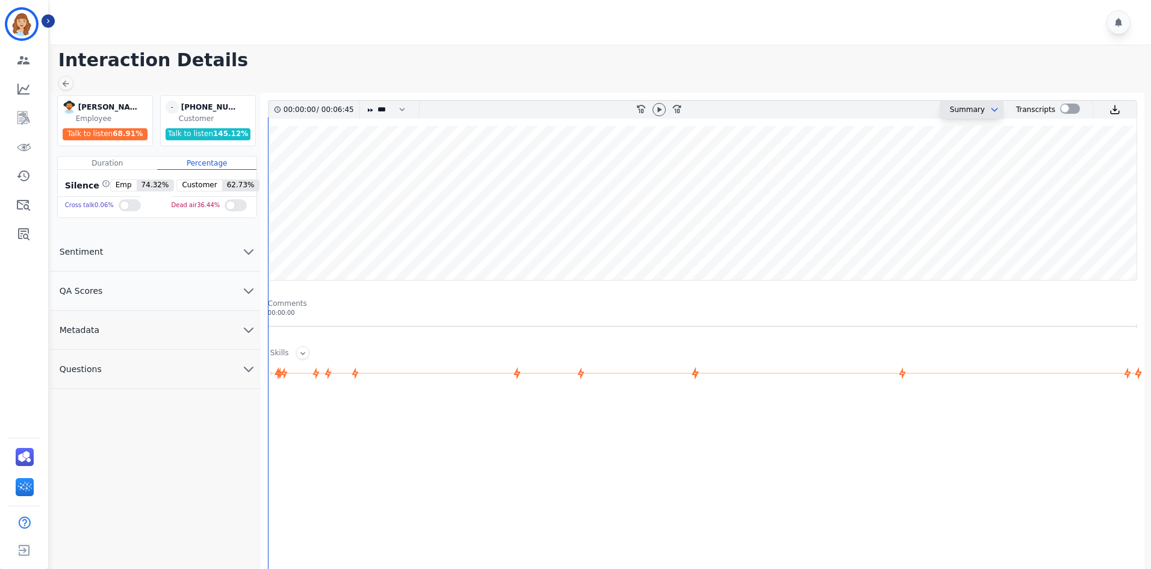
click at [990, 108] on icon "chevron down" at bounding box center [995, 110] width 10 height 10
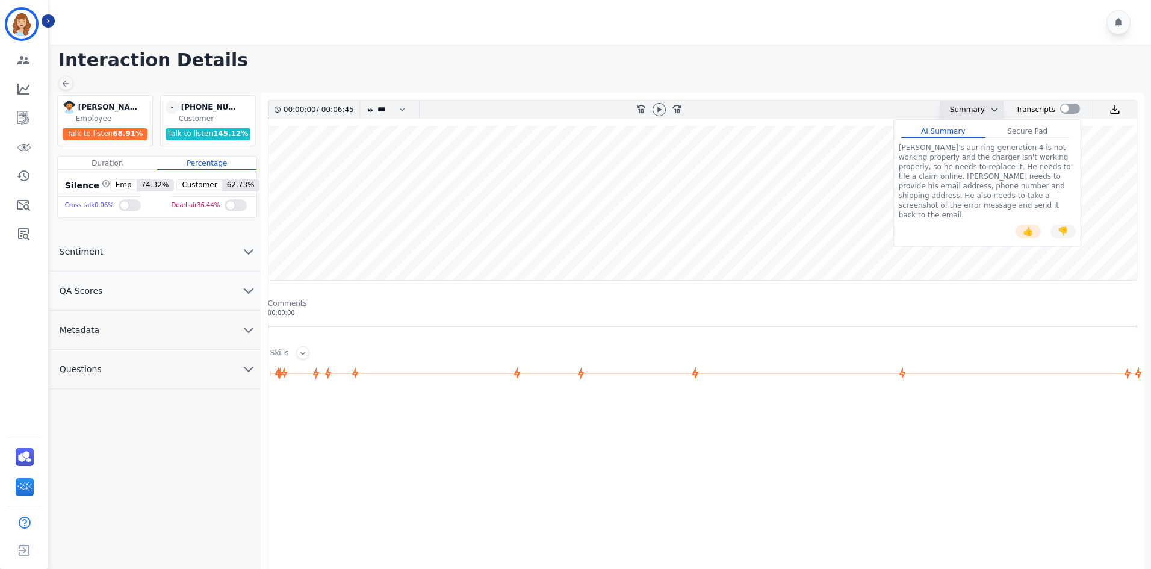
click at [1022, 133] on div "Secure Pad" at bounding box center [1028, 131] width 84 height 13
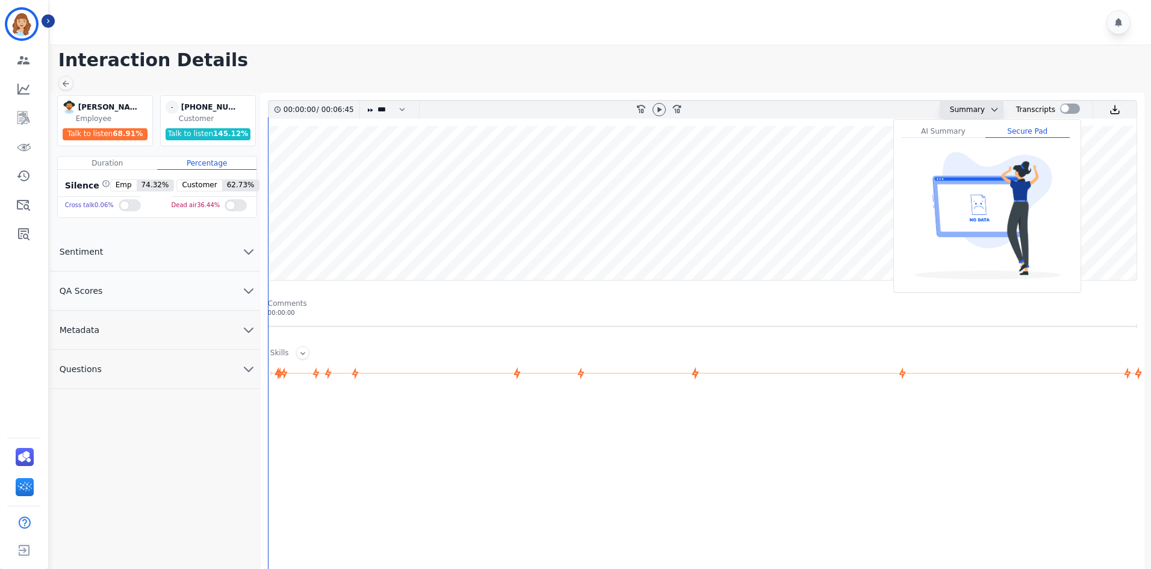
click at [968, 134] on div "AI Summary" at bounding box center [943, 131] width 84 height 13
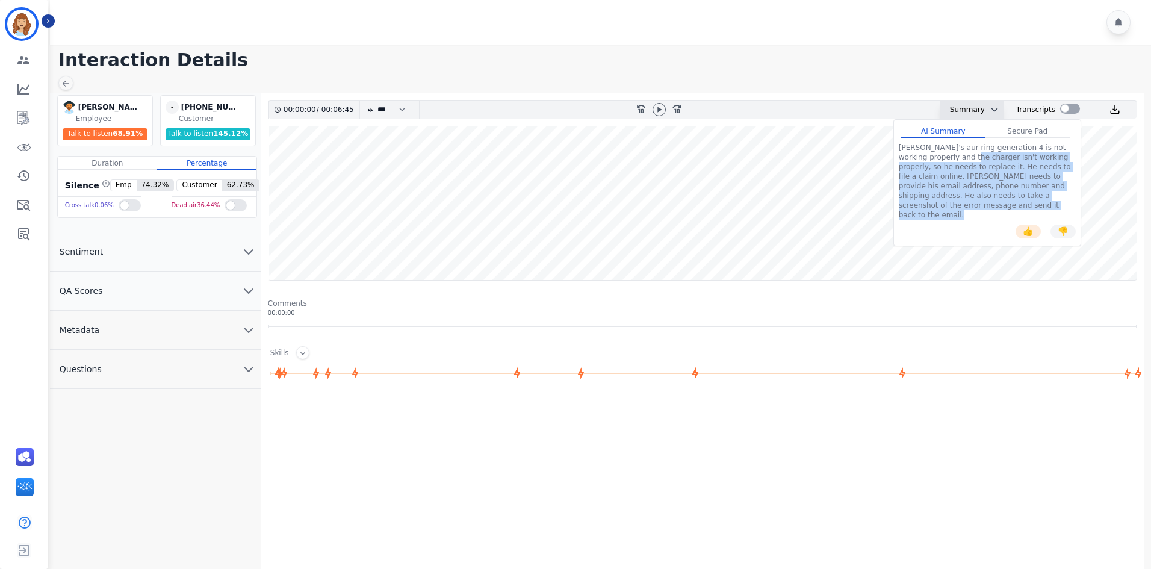
drag, startPoint x: 947, startPoint y: 152, endPoint x: 949, endPoint y: 201, distance: 48.8
click at [949, 201] on div "Gary's aur ring generation 4 is not working properly and the charger isn't work…" at bounding box center [987, 191] width 177 height 96
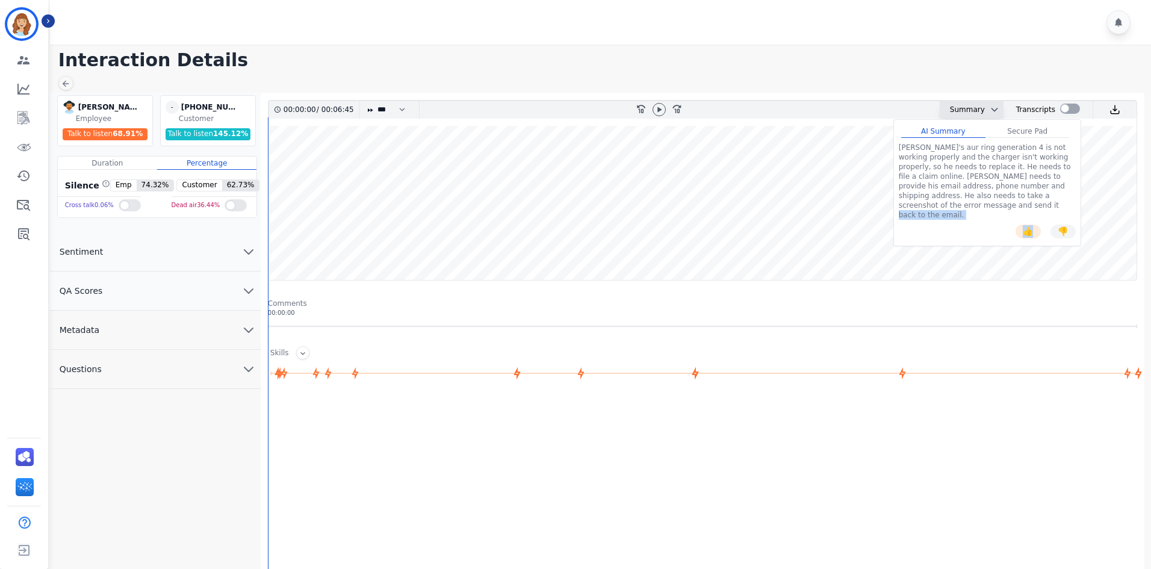
click at [949, 201] on div "Gary's aur ring generation 4 is not working properly and the charger isn't work…" at bounding box center [987, 191] width 177 height 96
click at [920, 151] on div "Gary's aur ring generation 4 is not working properly and the charger isn't work…" at bounding box center [987, 181] width 177 height 77
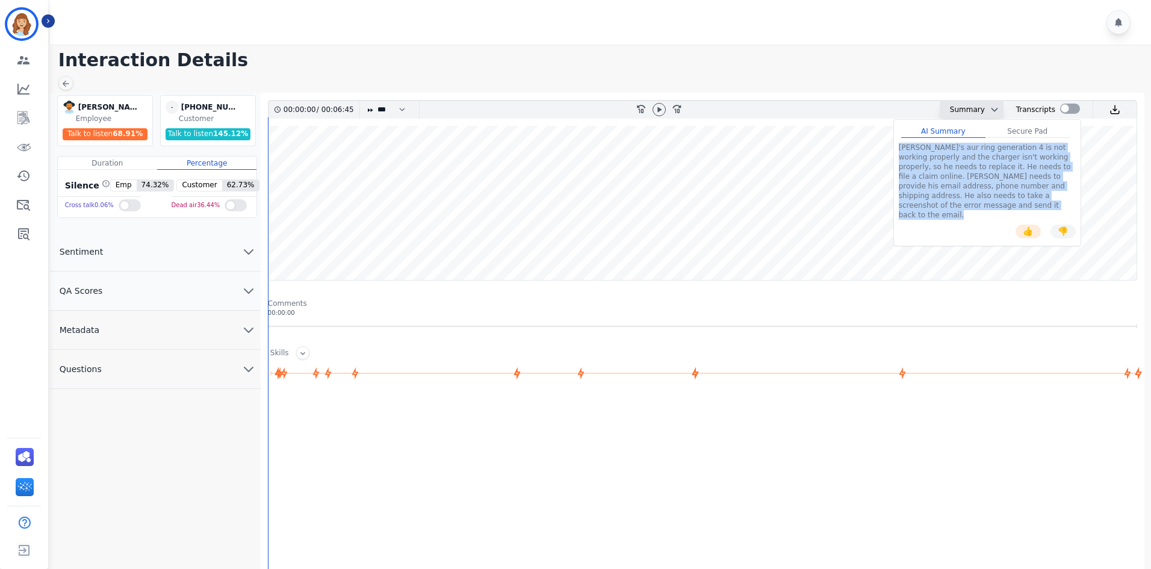
drag, startPoint x: 920, startPoint y: 151, endPoint x: 979, endPoint y: 173, distance: 63.3
click at [956, 176] on div "Gary's aur ring generation 4 is not working properly and the charger isn't work…" at bounding box center [987, 181] width 177 height 77
click at [1033, 110] on div "Transcripts" at bounding box center [1035, 109] width 39 height 17
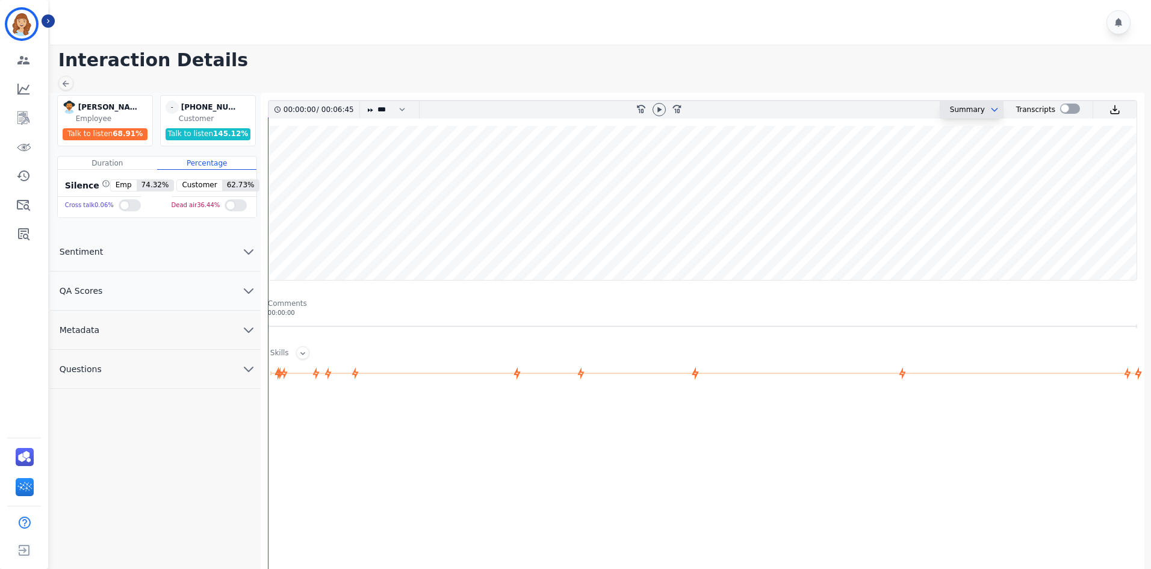
click at [991, 109] on icon "chevron down" at bounding box center [995, 110] width 10 height 10
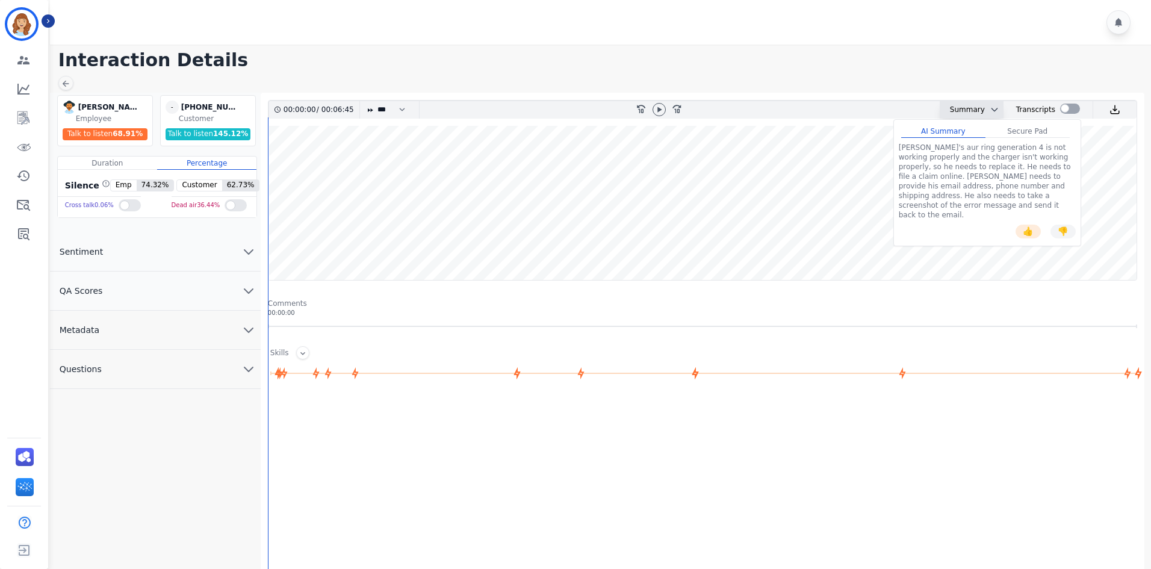
click at [1013, 125] on div "Secure Pad" at bounding box center [1028, 131] width 84 height 13
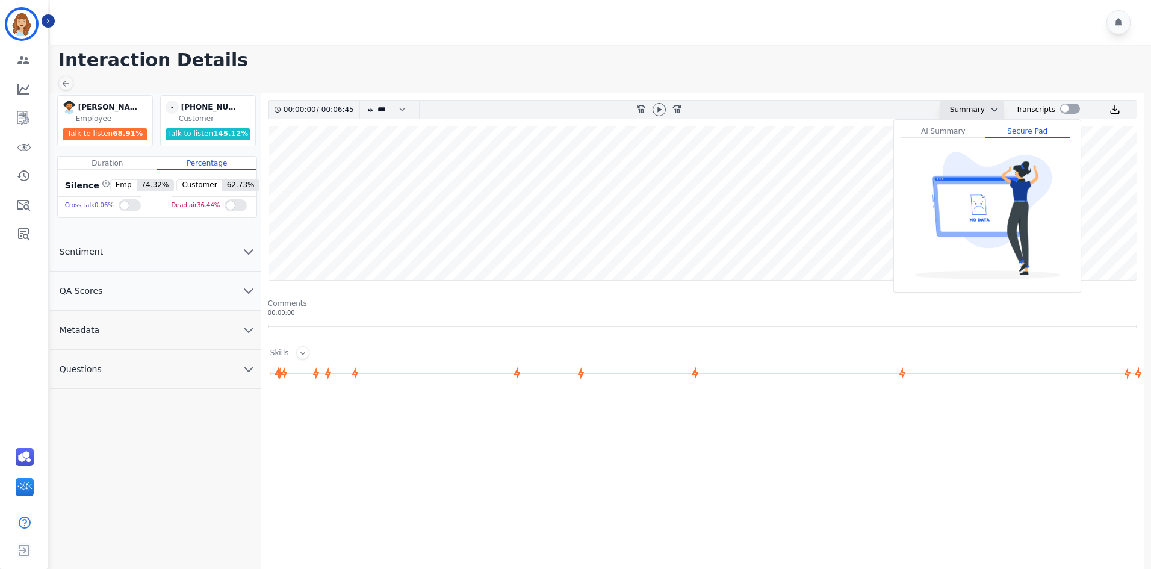
click at [973, 201] on img at bounding box center [987, 214] width 177 height 142
drag, startPoint x: 931, startPoint y: 131, endPoint x: 935, endPoint y: 125, distance: 7.4
click at [935, 125] on div "AI Summary" at bounding box center [943, 131] width 84 height 13
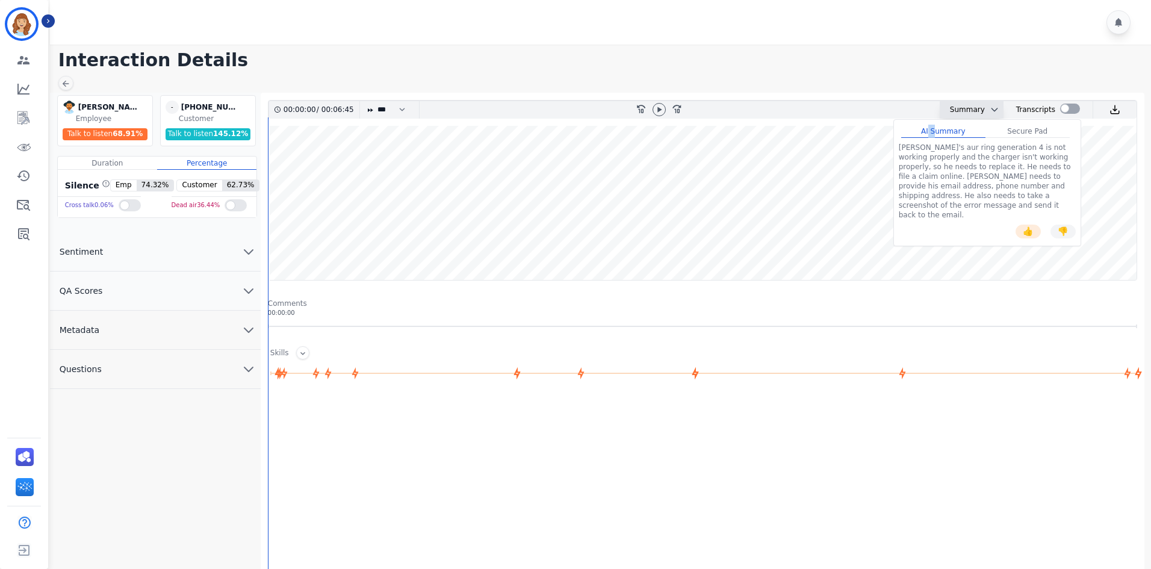
click at [935, 125] on div "AI Summary" at bounding box center [943, 131] width 84 height 13
drag, startPoint x: 1018, startPoint y: 149, endPoint x: 1023, endPoint y: 137, distance: 13.8
click at [1020, 146] on div "Gary's aur ring generation 4 is not working properly and the charger isn't work…" at bounding box center [987, 181] width 177 height 77
click at [1023, 137] on div "Secure Pad" at bounding box center [1028, 131] width 84 height 13
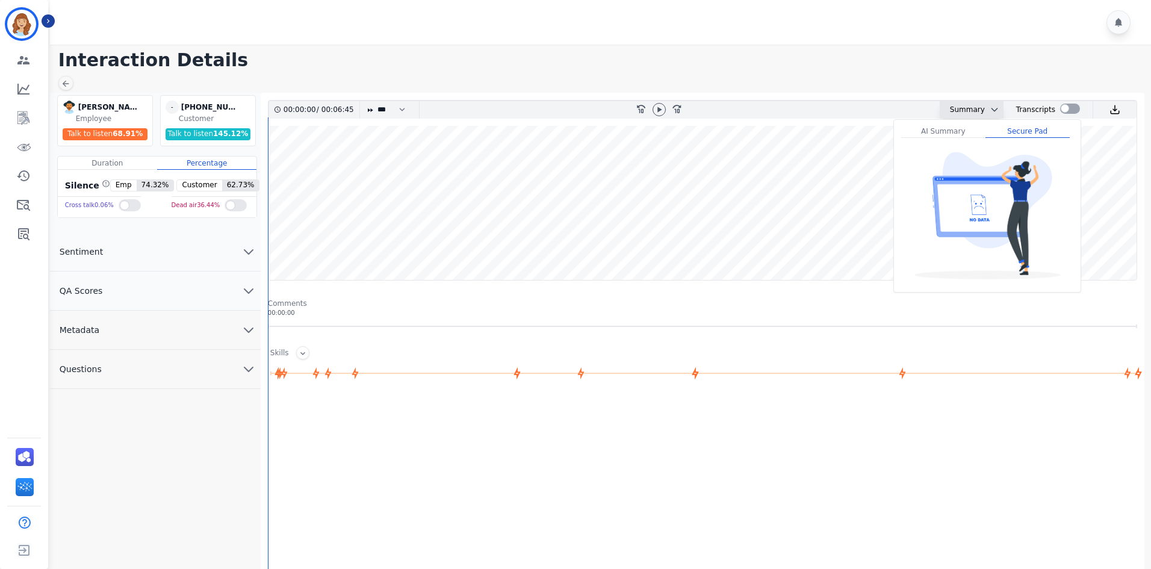
click at [957, 136] on div "AI Summary" at bounding box center [943, 131] width 84 height 13
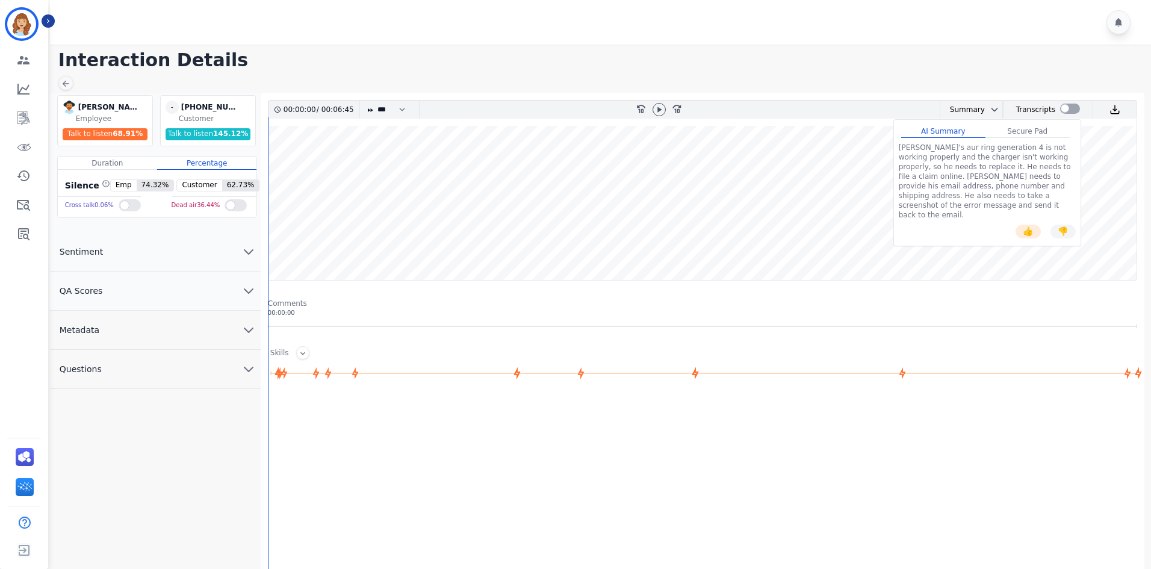
click at [75, 88] on main "Interaction Details Raesean Johnson Raesean Johnson Employee Talk to listen 68.…" at bounding box center [598, 369] width 1105 height 648
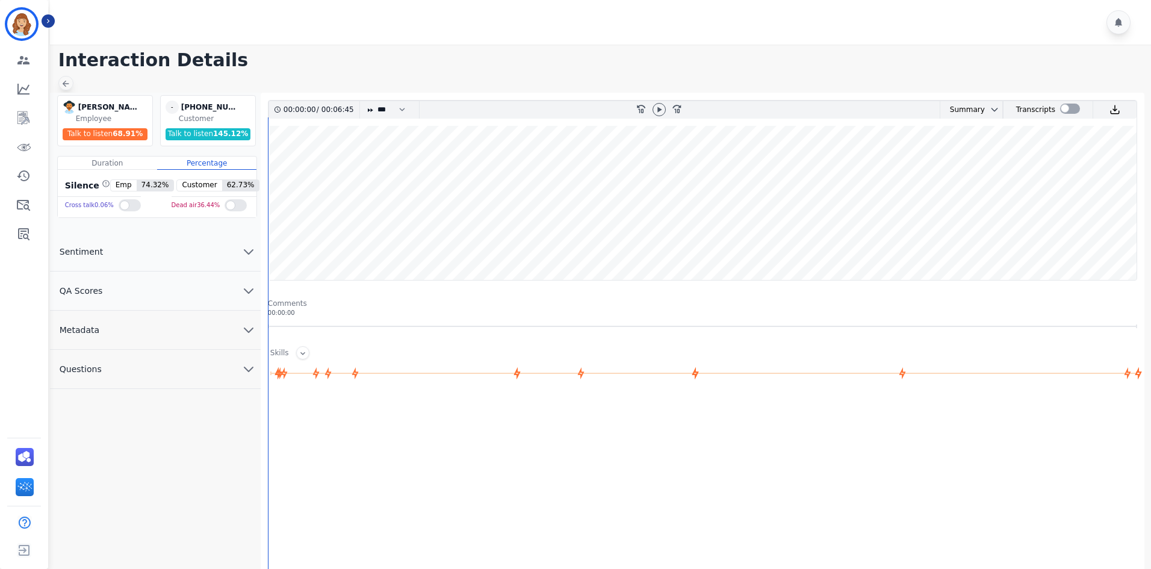
click at [64, 84] on icon at bounding box center [66, 84] width 7 height 7
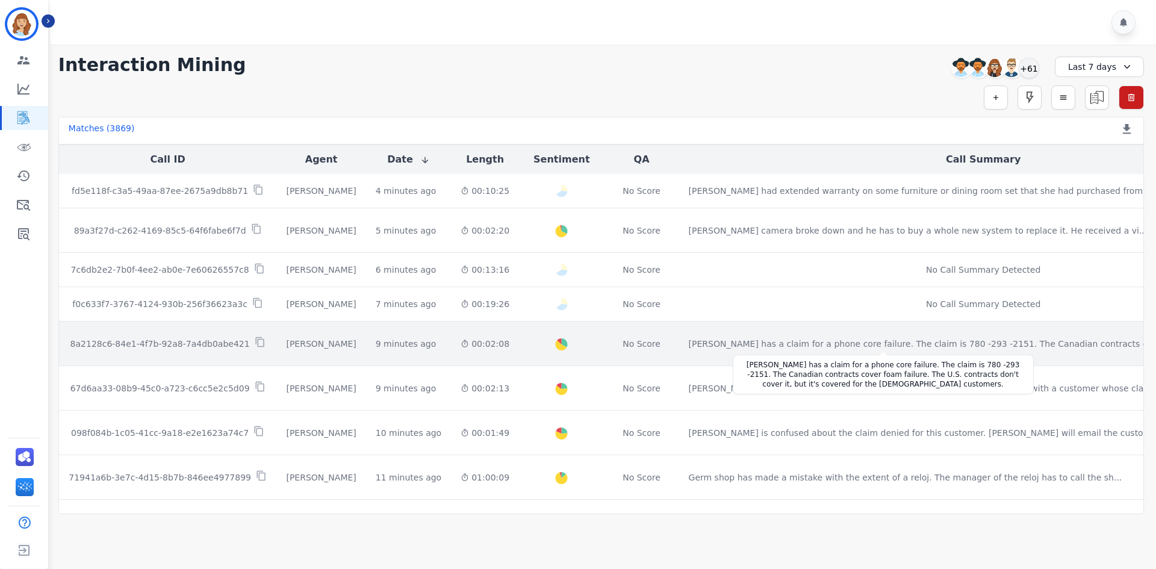
click at [764, 340] on div "Julius has a claim for a phone core failure. The claim is 780 -293 -2151. The C…" at bounding box center [927, 344] width 476 height 12
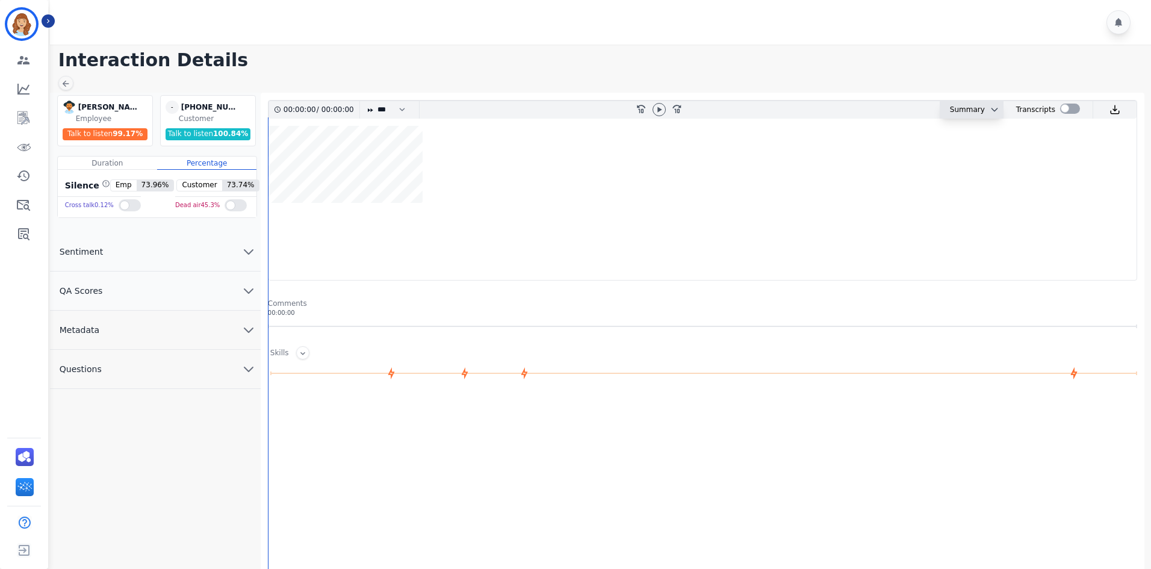
click at [969, 109] on div "Summary" at bounding box center [963, 109] width 45 height 17
click at [965, 106] on div "Summary" at bounding box center [963, 109] width 45 height 17
click at [990, 114] on icon "chevron down" at bounding box center [995, 110] width 10 height 10
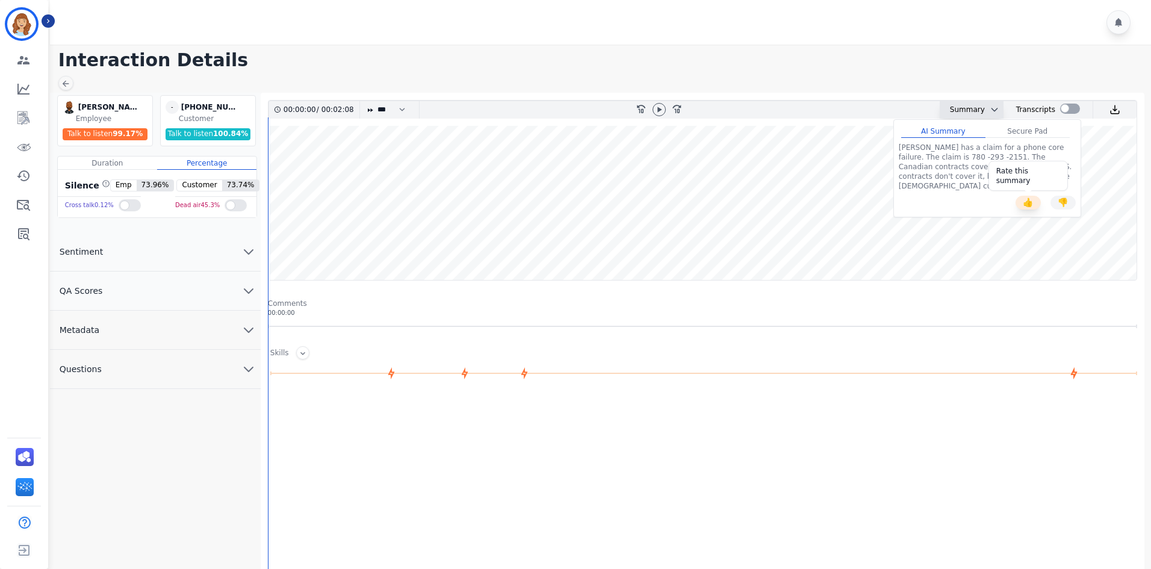
click at [1027, 196] on button "👍" at bounding box center [1028, 203] width 25 height 14
click at [65, 81] on icon at bounding box center [66, 84] width 7 height 7
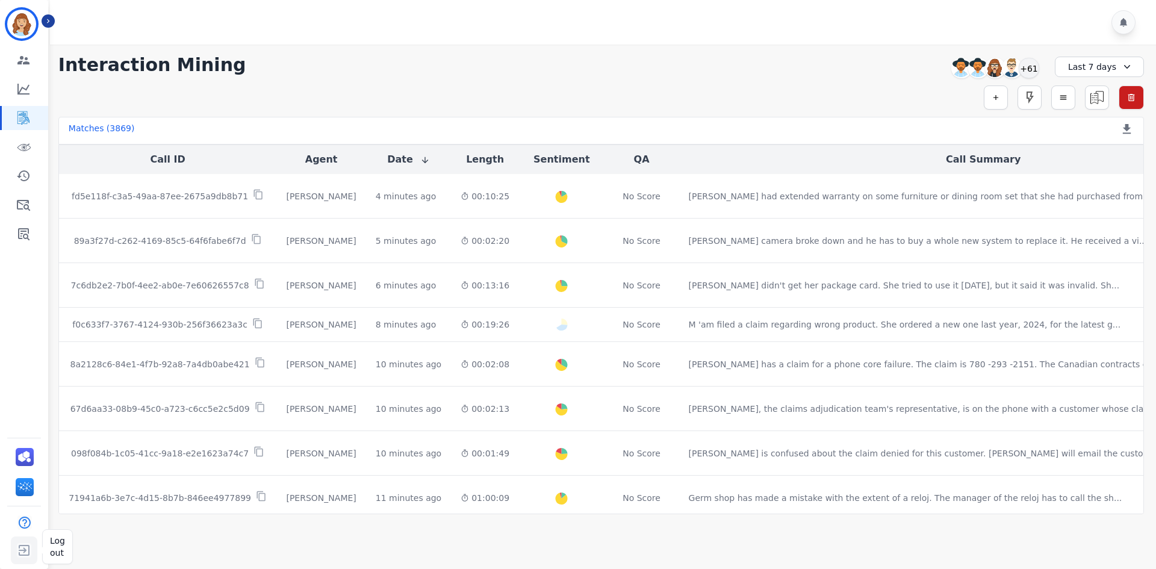
click at [11, 540] on button "Sidebar" at bounding box center [24, 551] width 26 height 28
click at [23, 546] on img "Sidebar" at bounding box center [24, 550] width 22 height 23
drag, startPoint x: 23, startPoint y: 546, endPoint x: 36, endPoint y: 530, distance: 21.0
click at [23, 546] on img "Sidebar" at bounding box center [24, 550] width 22 height 23
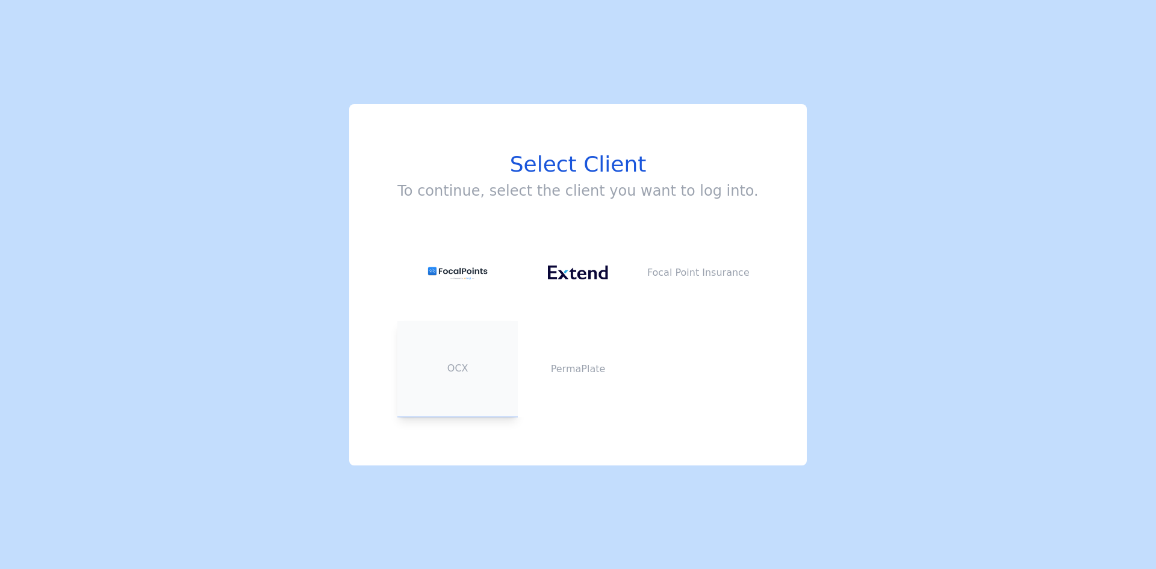
click at [488, 378] on button "OCX" at bounding box center [457, 369] width 120 height 96
